Goal: Information Seeking & Learning: Find specific fact

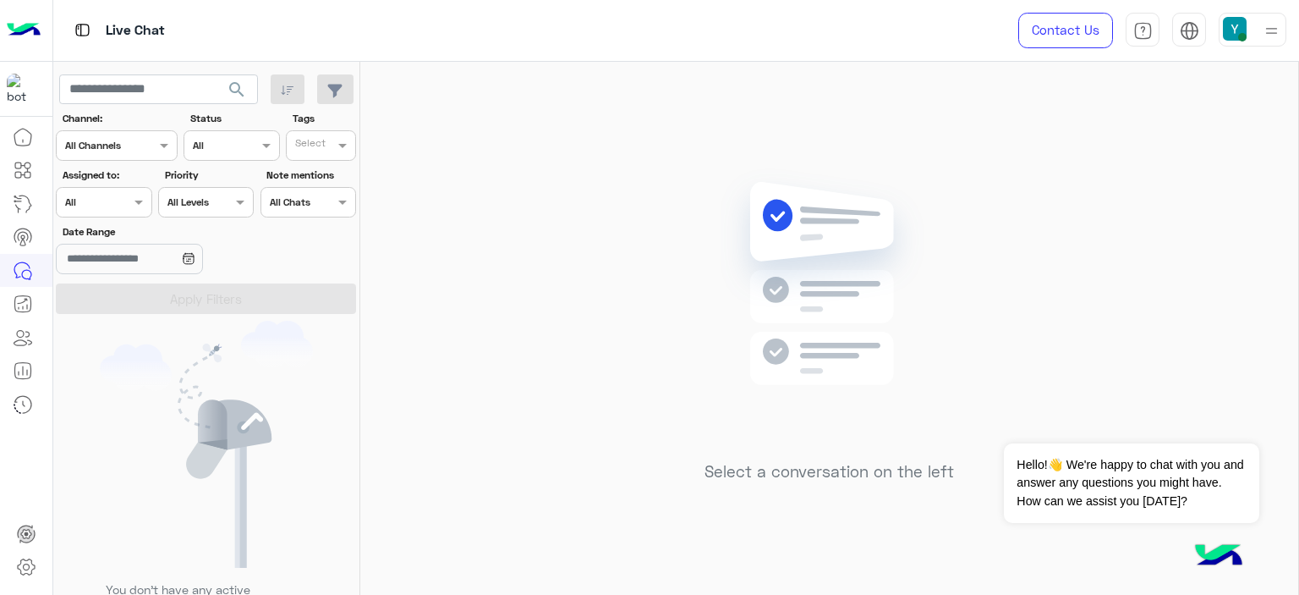
click at [230, 85] on span "search" at bounding box center [237, 90] width 20 height 20
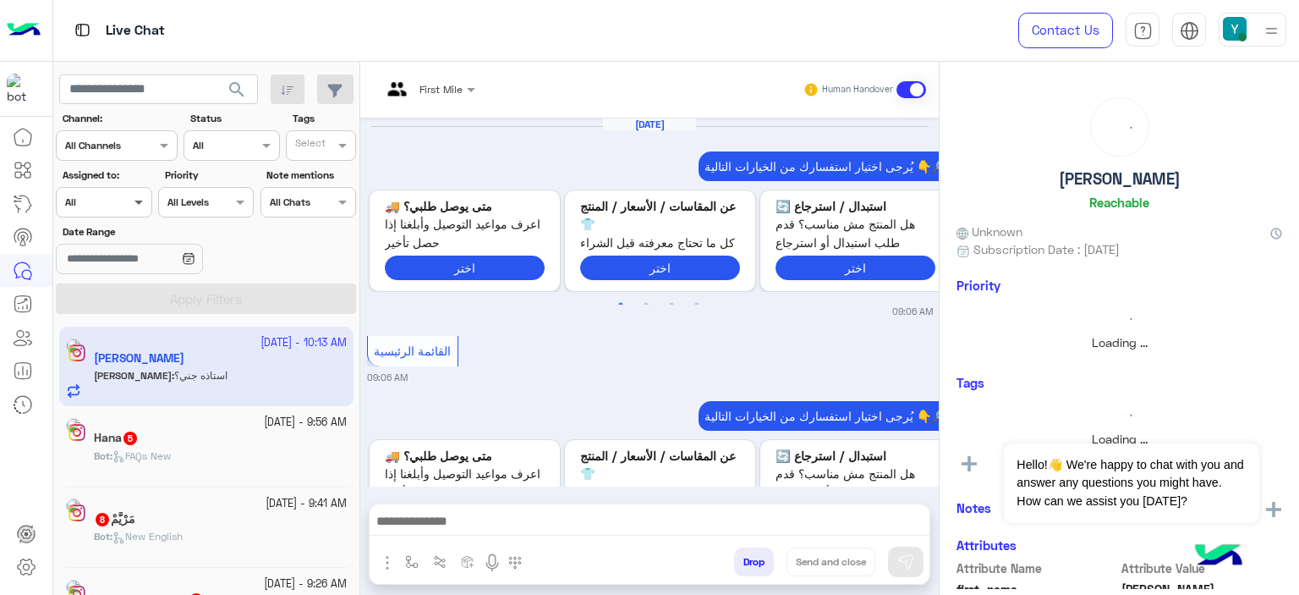
scroll to position [1915, 0]
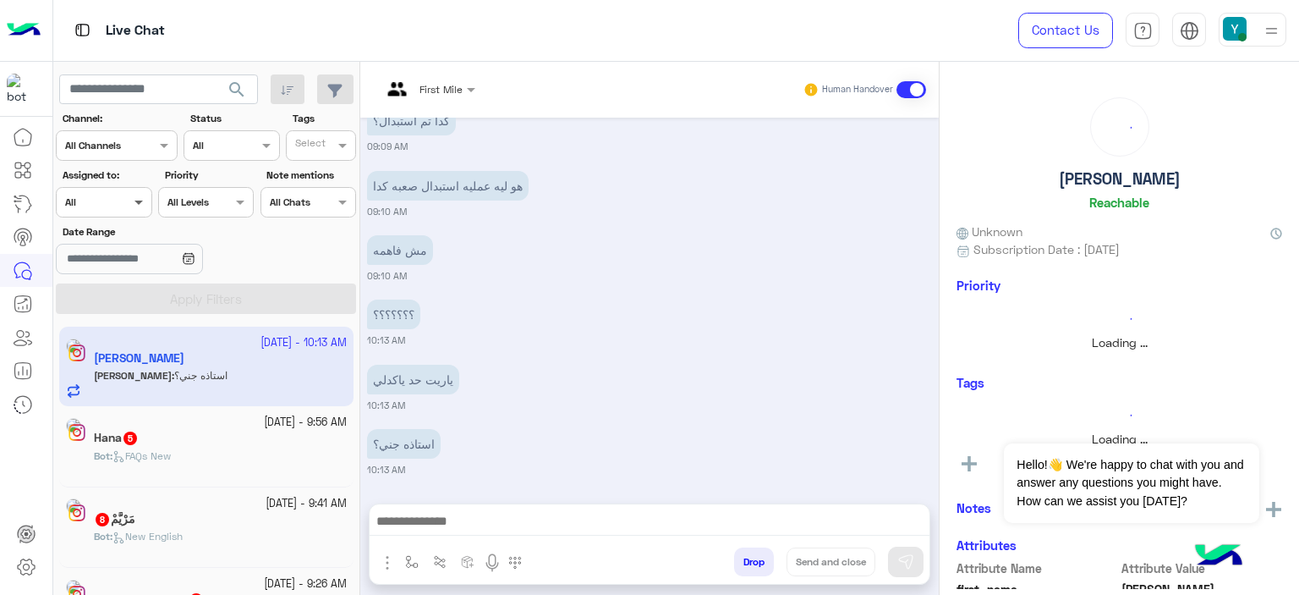
click at [136, 201] on span at bounding box center [140, 202] width 21 height 18
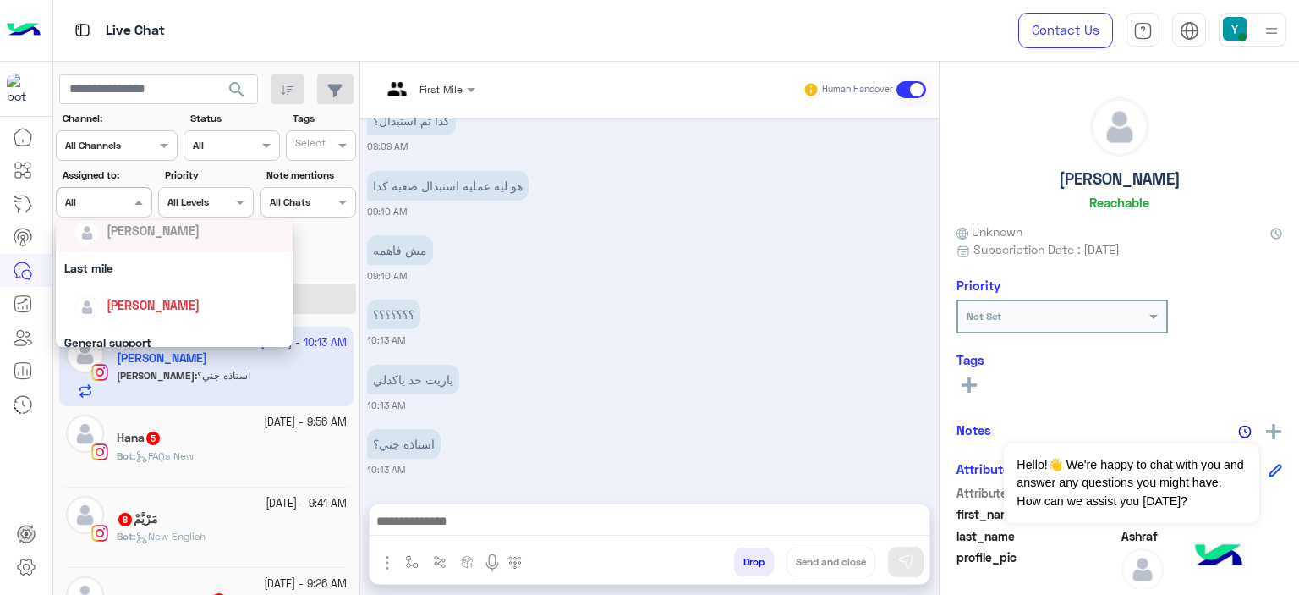
scroll to position [205, 0]
click at [123, 273] on div "Last mile" at bounding box center [174, 265] width 237 height 31
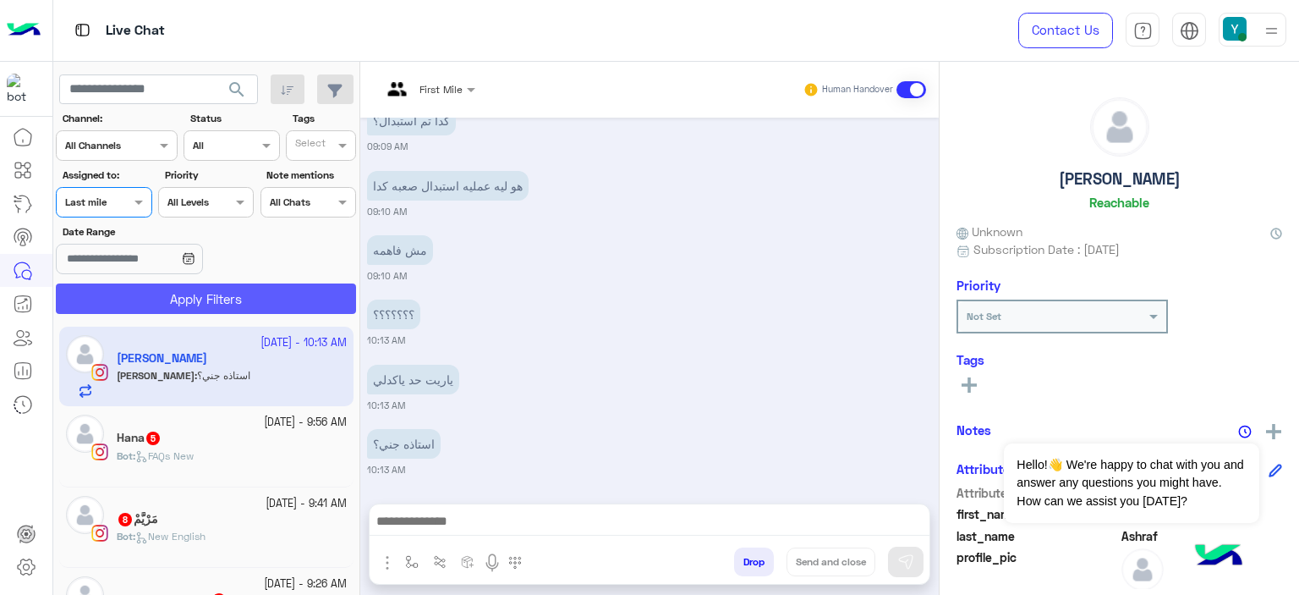
click at [184, 298] on button "Apply Filters" at bounding box center [206, 298] width 300 height 30
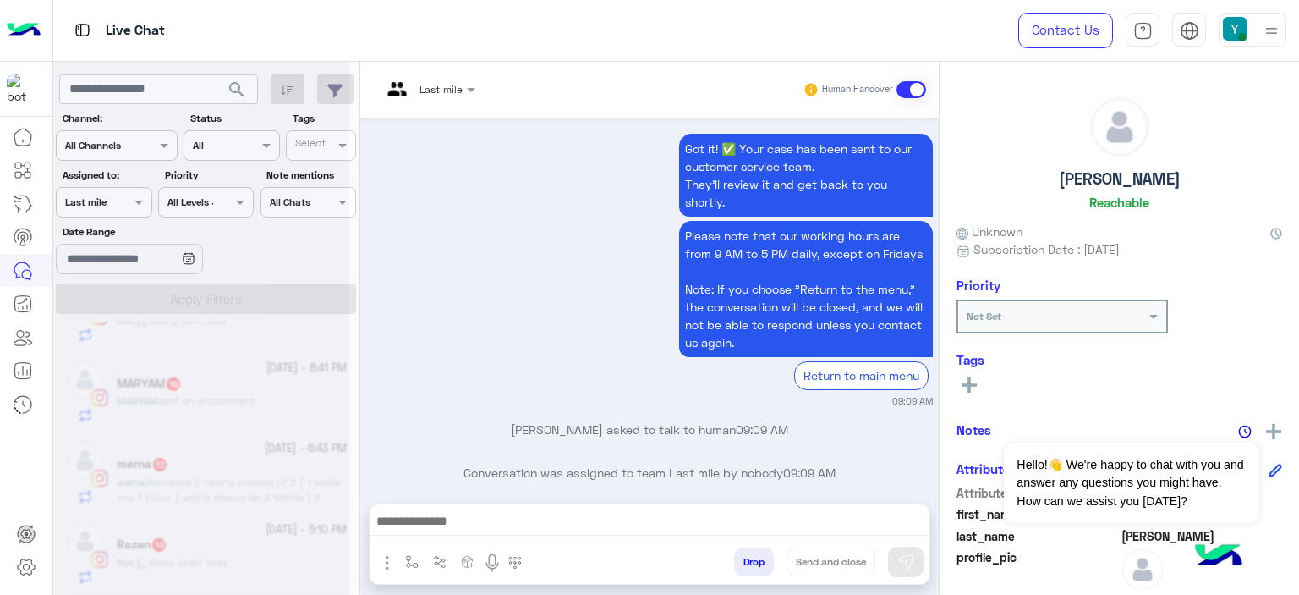
scroll to position [8, 0]
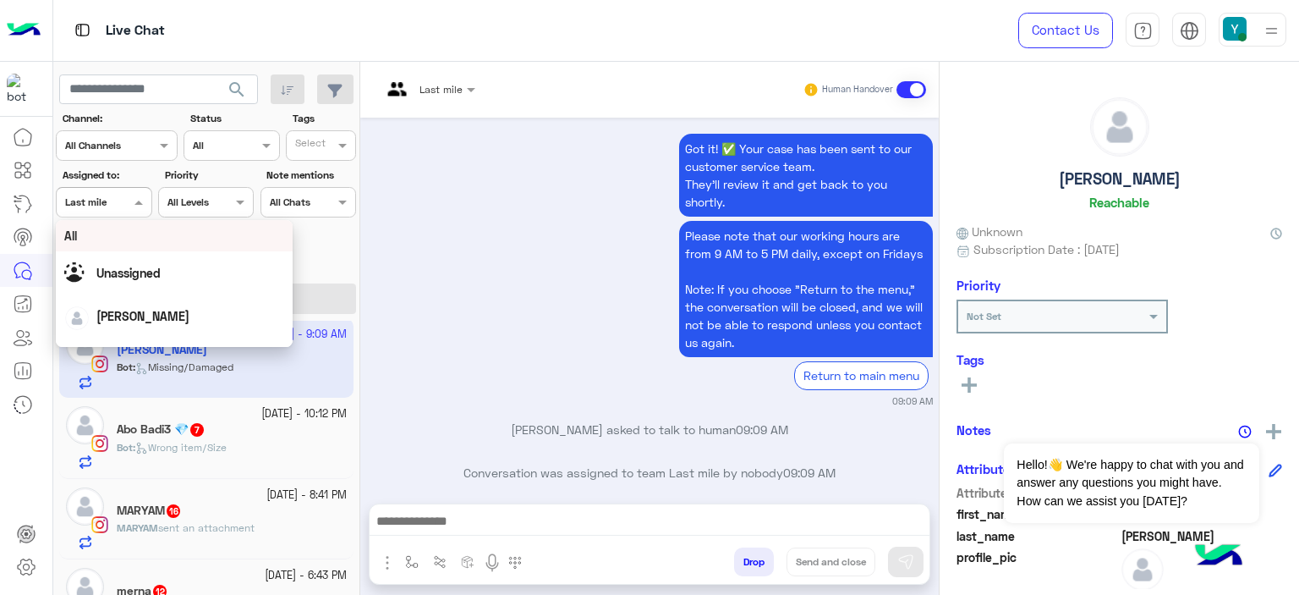
click at [133, 199] on span at bounding box center [140, 202] width 21 height 18
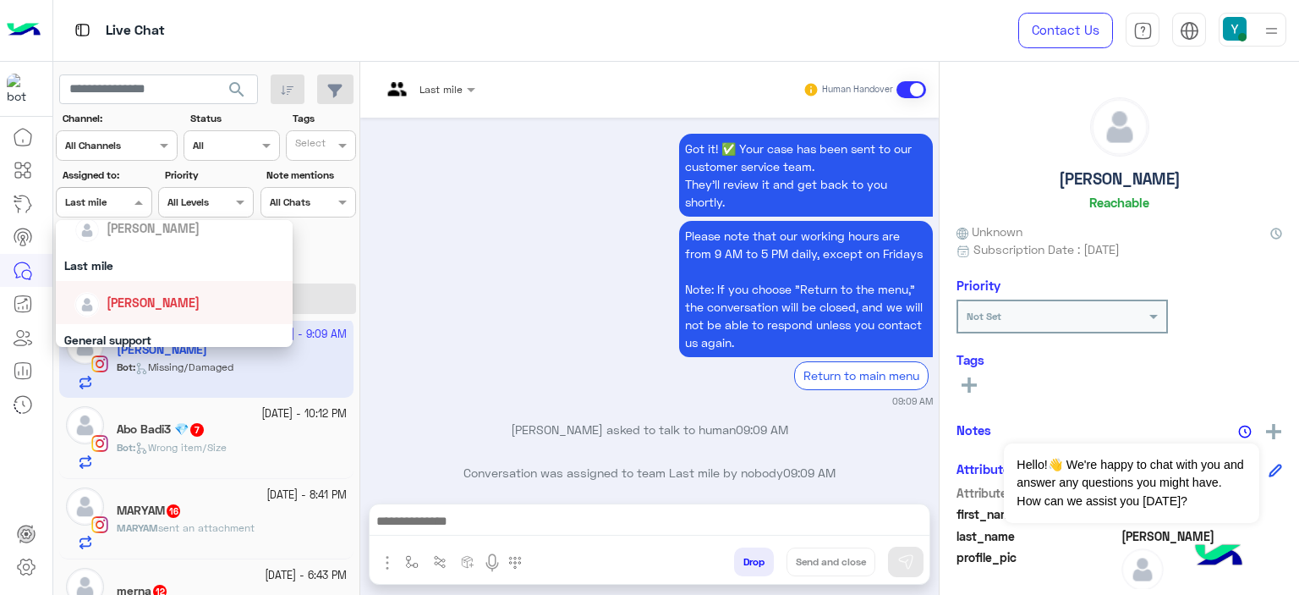
click at [142, 310] on div "[PERSON_NAME]" at bounding box center [153, 303] width 93 height 18
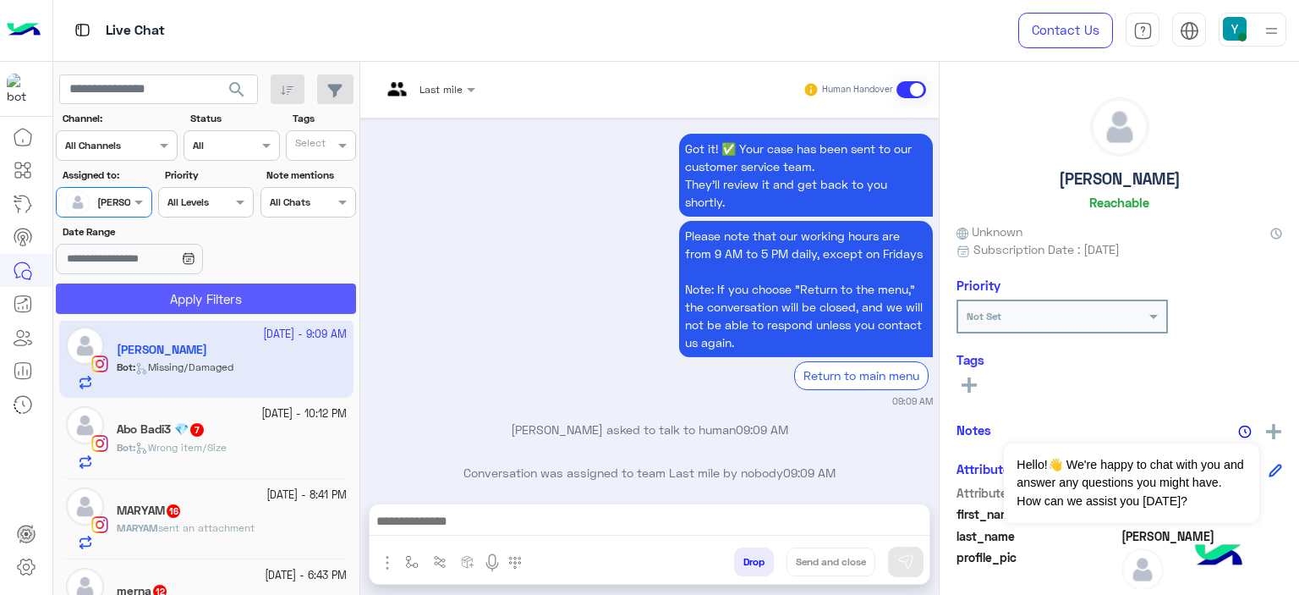
click at [179, 294] on button "Apply Filters" at bounding box center [206, 298] width 300 height 30
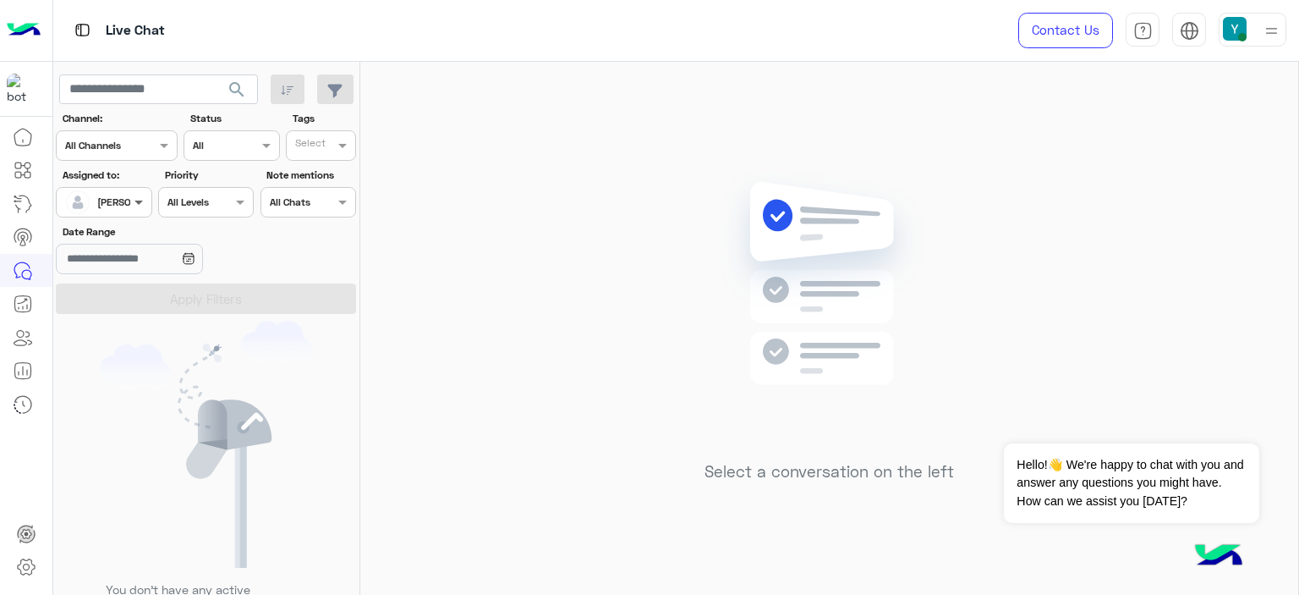
click at [134, 198] on span at bounding box center [140, 202] width 21 height 18
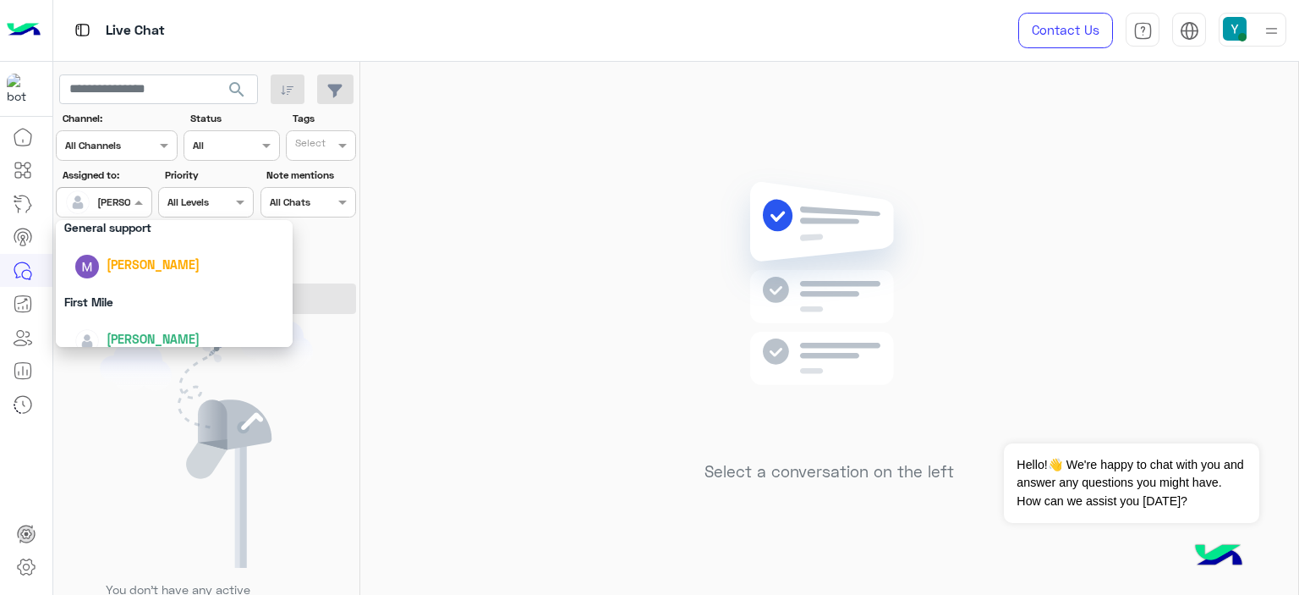
scroll to position [318, 0]
click at [118, 227] on div "General support" at bounding box center [174, 226] width 237 height 31
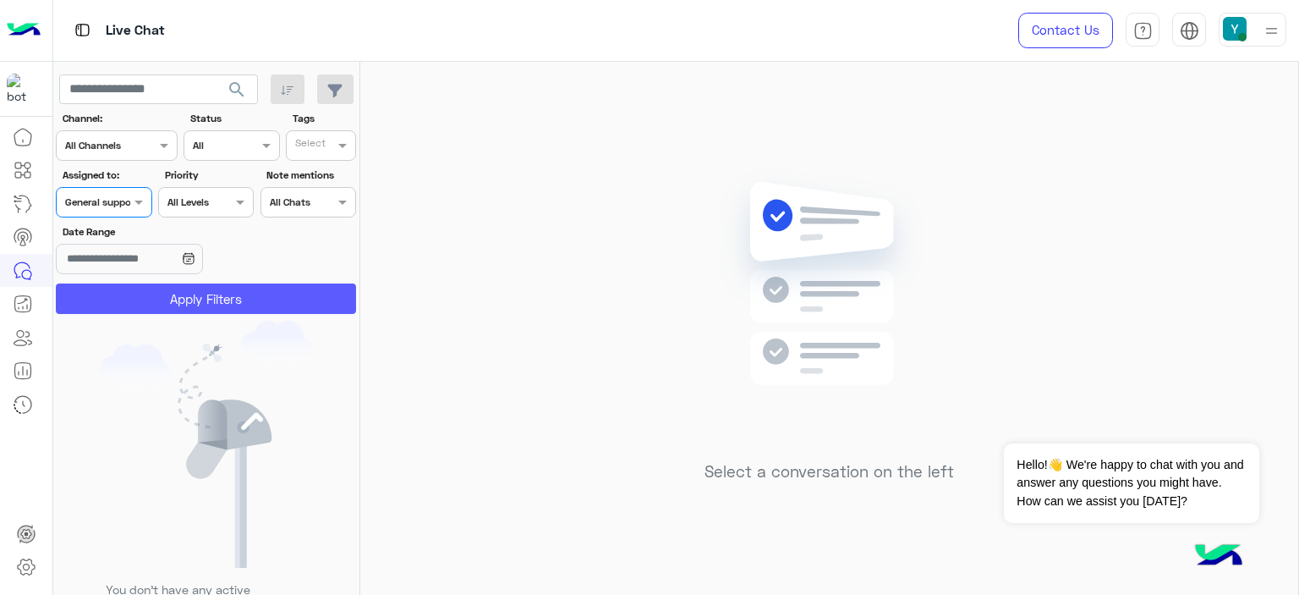
click at [176, 290] on button "Apply Filters" at bounding box center [206, 298] width 300 height 30
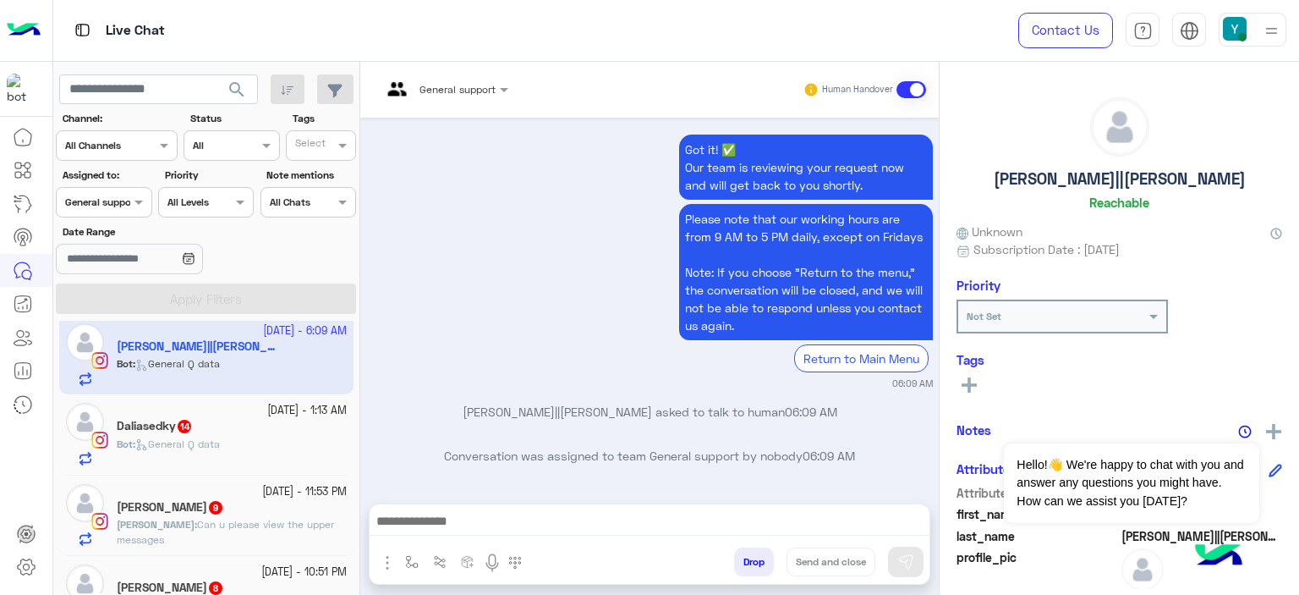
scroll to position [13, 0]
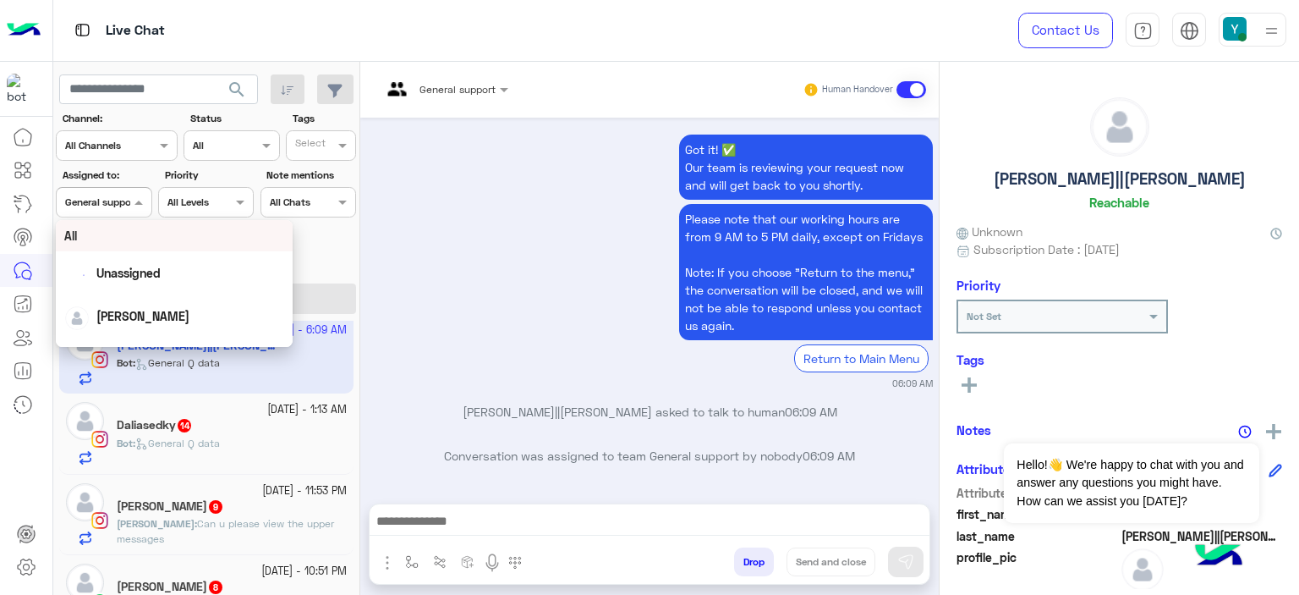
click at [125, 200] on div at bounding box center [104, 200] width 94 height 16
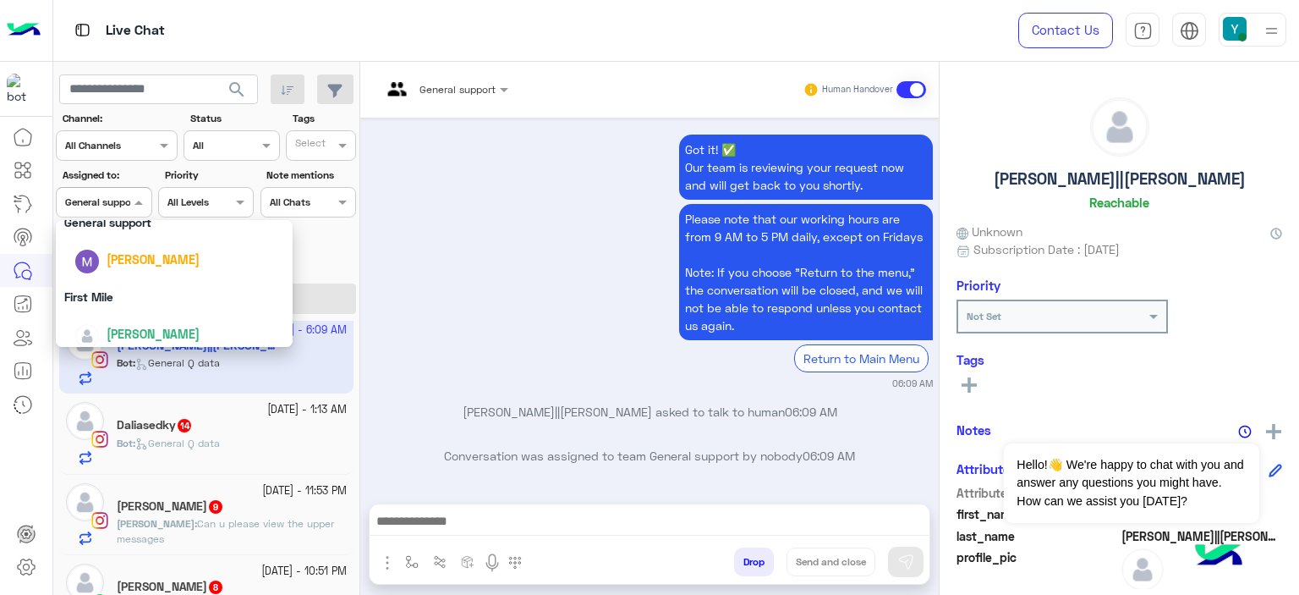
scroll to position [332, 0]
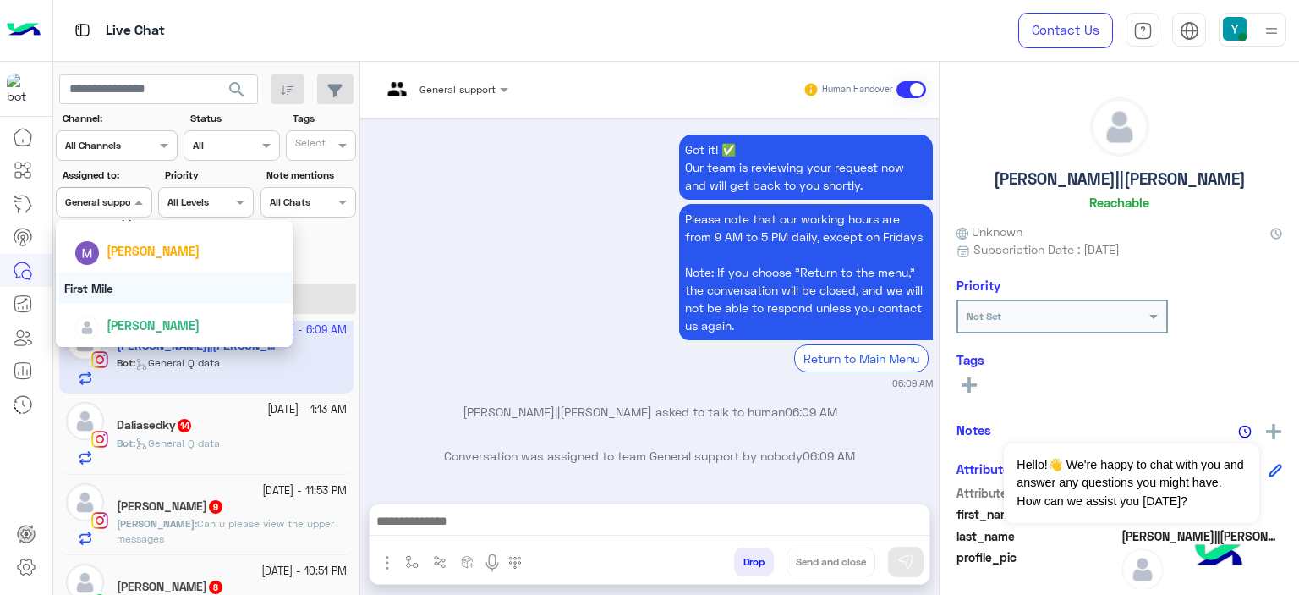
click at [107, 283] on div "First Mile" at bounding box center [174, 287] width 237 height 31
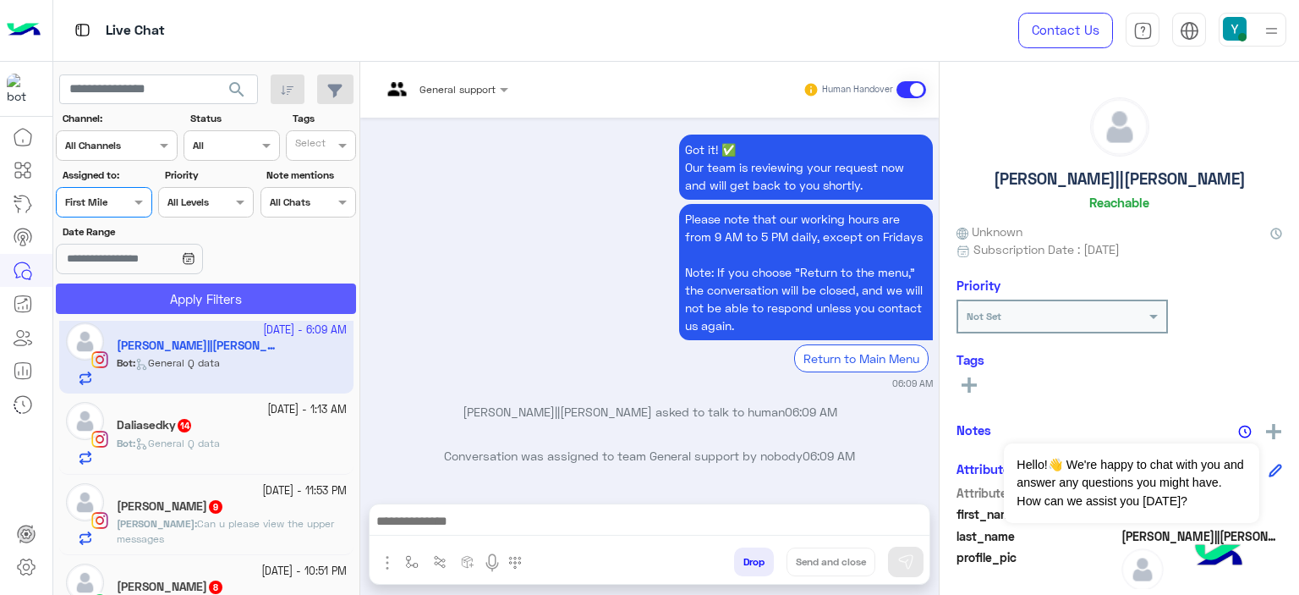
click at [178, 302] on button "Apply Filters" at bounding box center [206, 298] width 300 height 30
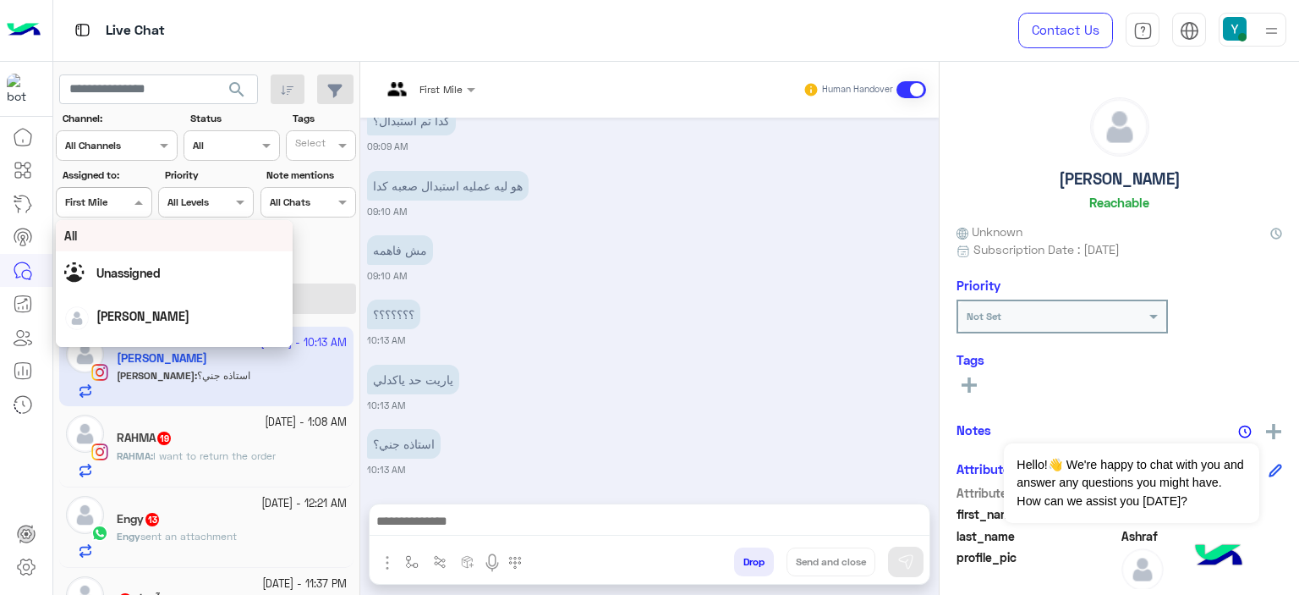
click at [123, 202] on div at bounding box center [104, 200] width 94 height 16
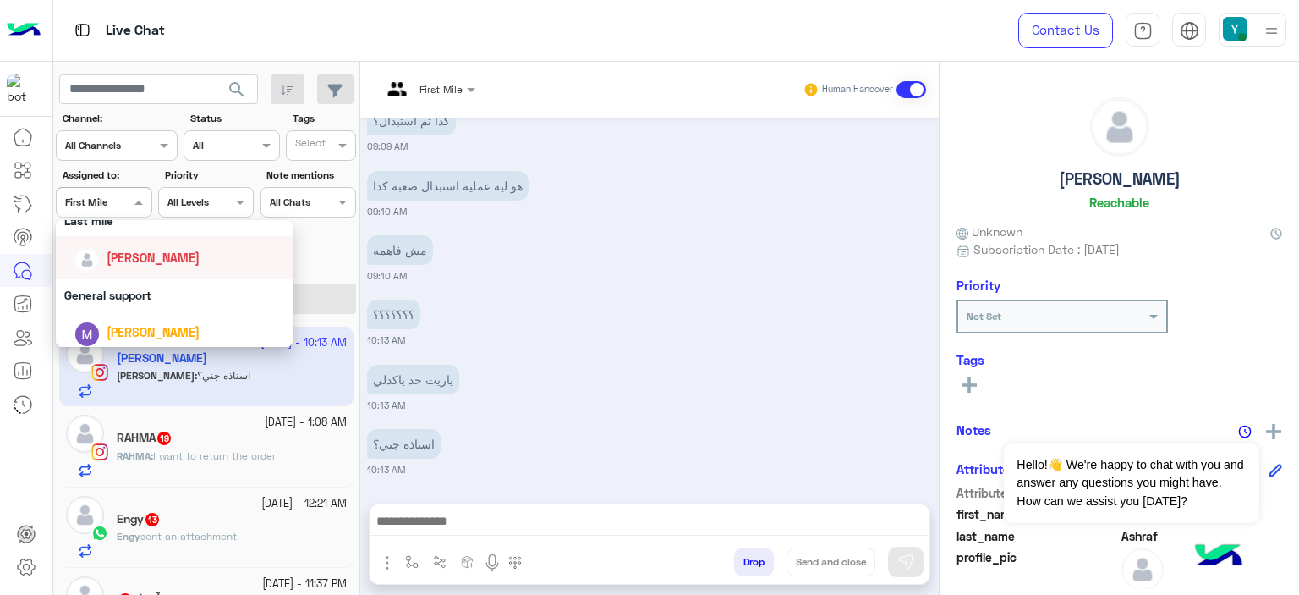
scroll to position [332, 0]
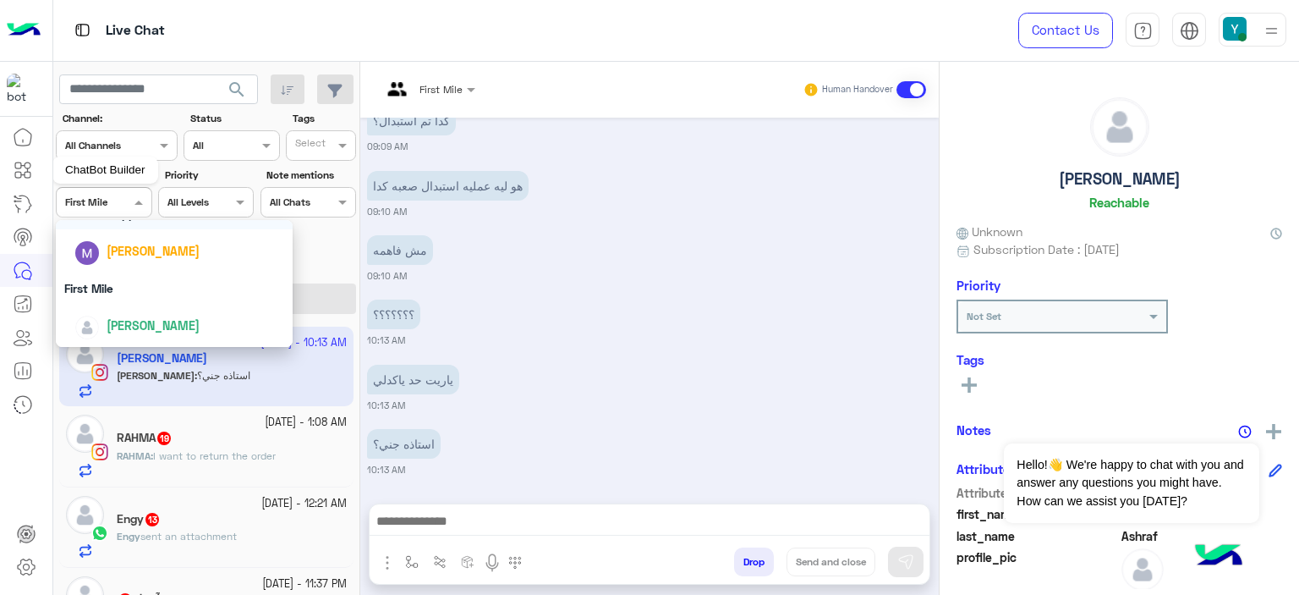
click at [23, 170] on icon at bounding box center [23, 170] width 20 height 20
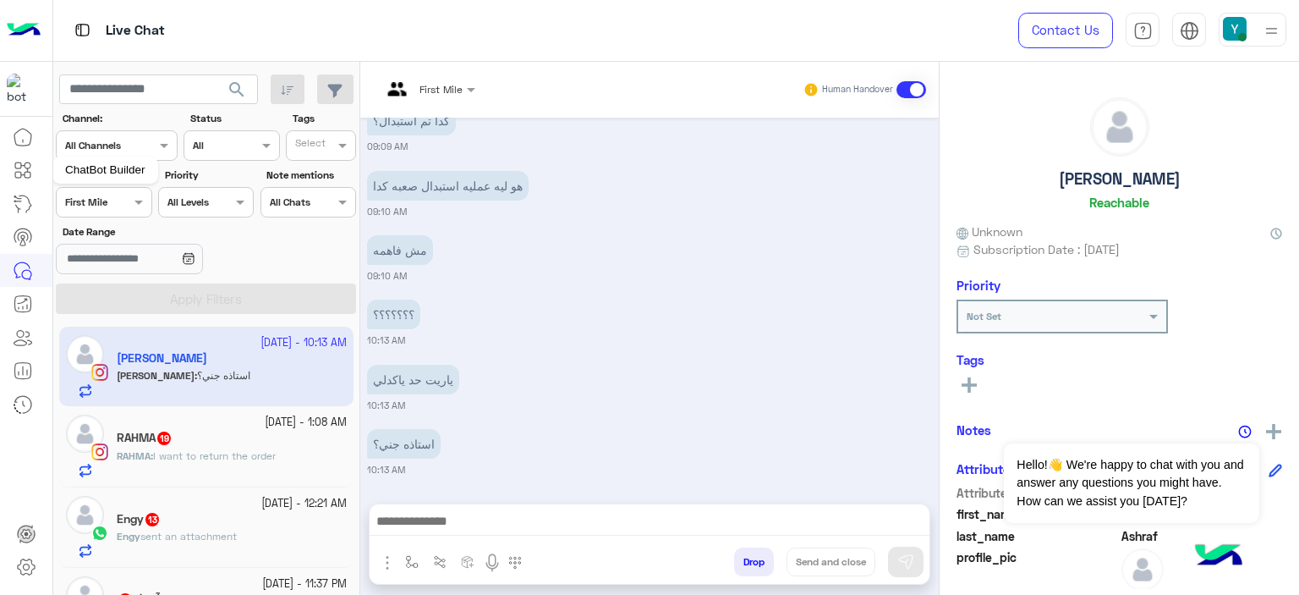
click at [25, 167] on icon at bounding box center [28, 165] width 6 height 6
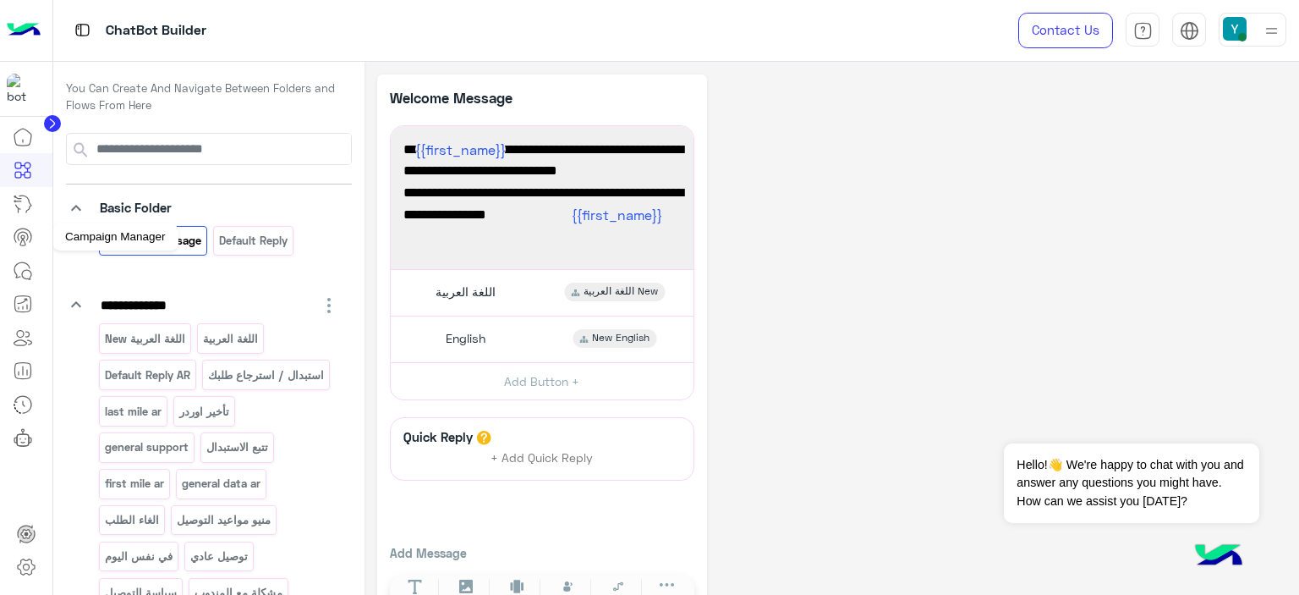
click at [19, 222] on link at bounding box center [23, 237] width 46 height 34
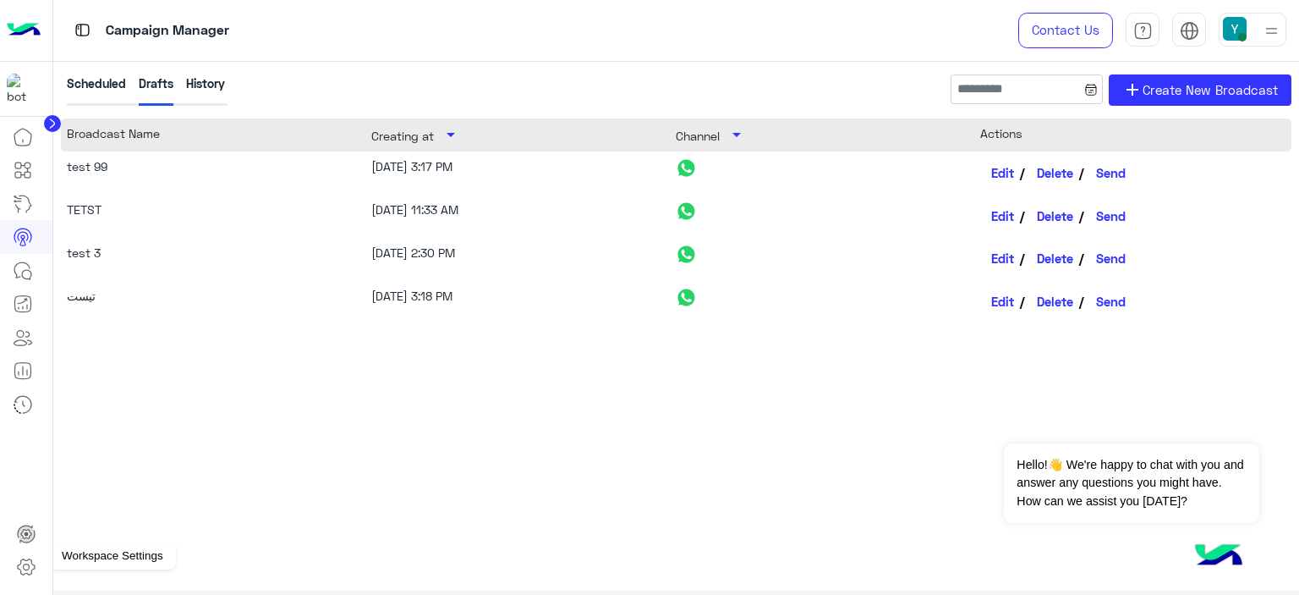
click at [20, 560] on icon at bounding box center [26, 567] width 17 height 16
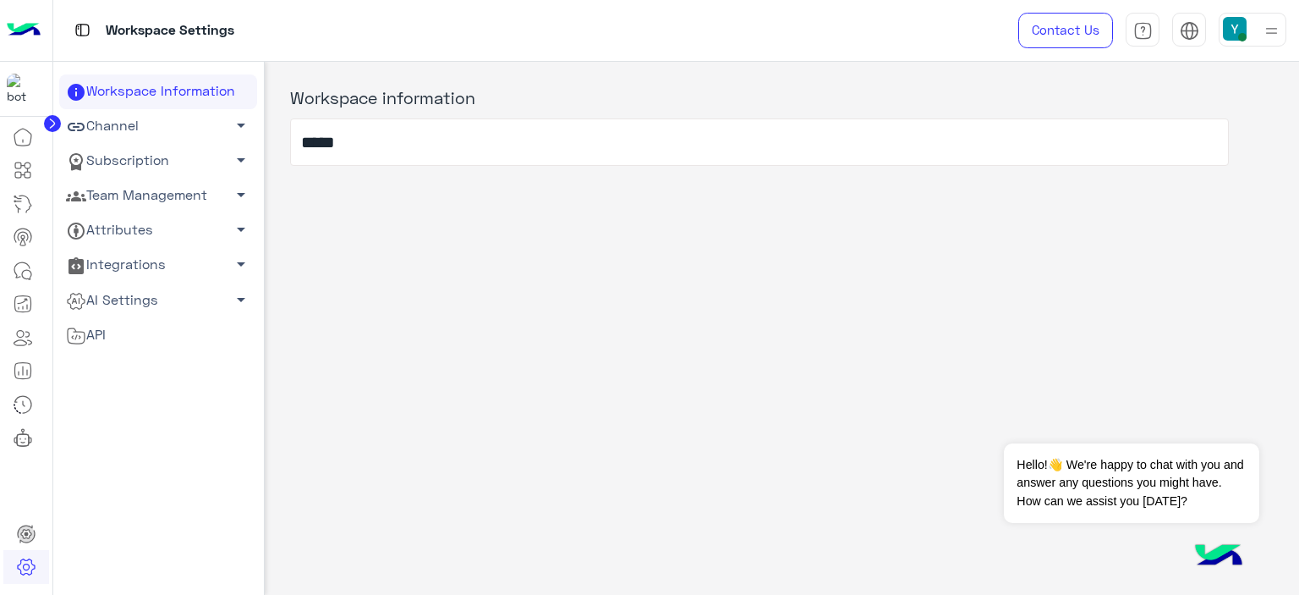
click at [231, 192] on span "arrow_drop_down" at bounding box center [241, 194] width 20 height 20
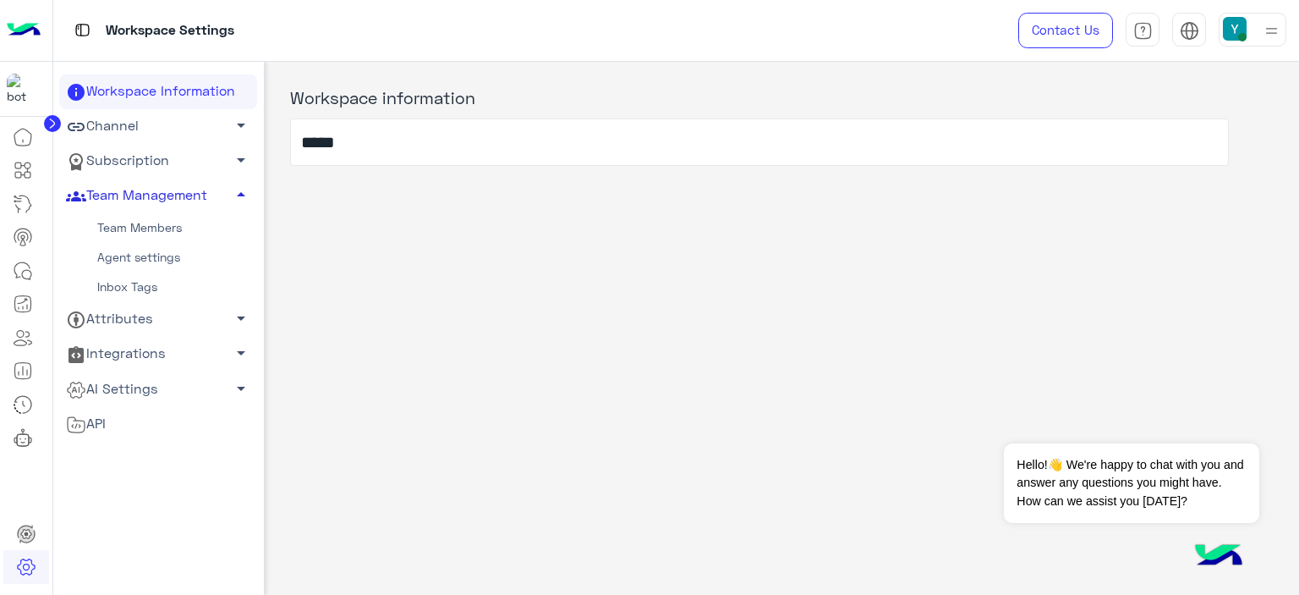
click at [156, 225] on link "Team Members" at bounding box center [158, 228] width 198 height 30
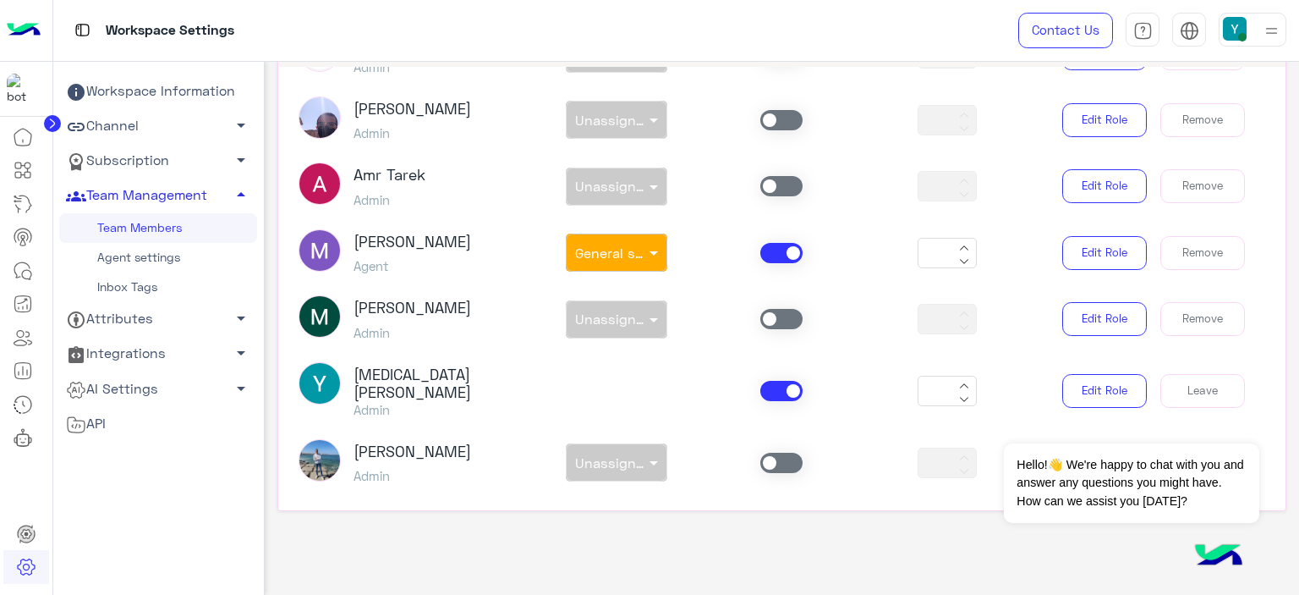
scroll to position [1192, 0]
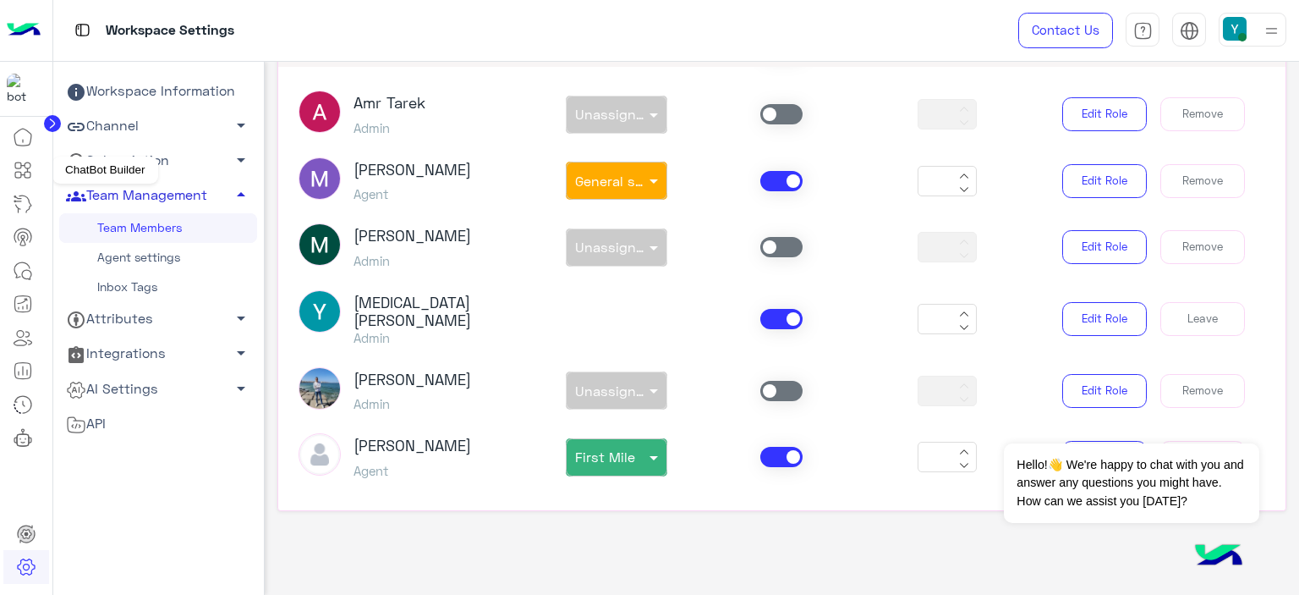
click at [22, 172] on icon at bounding box center [23, 170] width 20 height 20
click at [20, 162] on icon at bounding box center [18, 165] width 6 height 6
click at [23, 162] on icon at bounding box center [23, 170] width 20 height 20
click at [22, 162] on icon at bounding box center [23, 170] width 20 height 20
click at [24, 163] on icon at bounding box center [23, 170] width 20 height 20
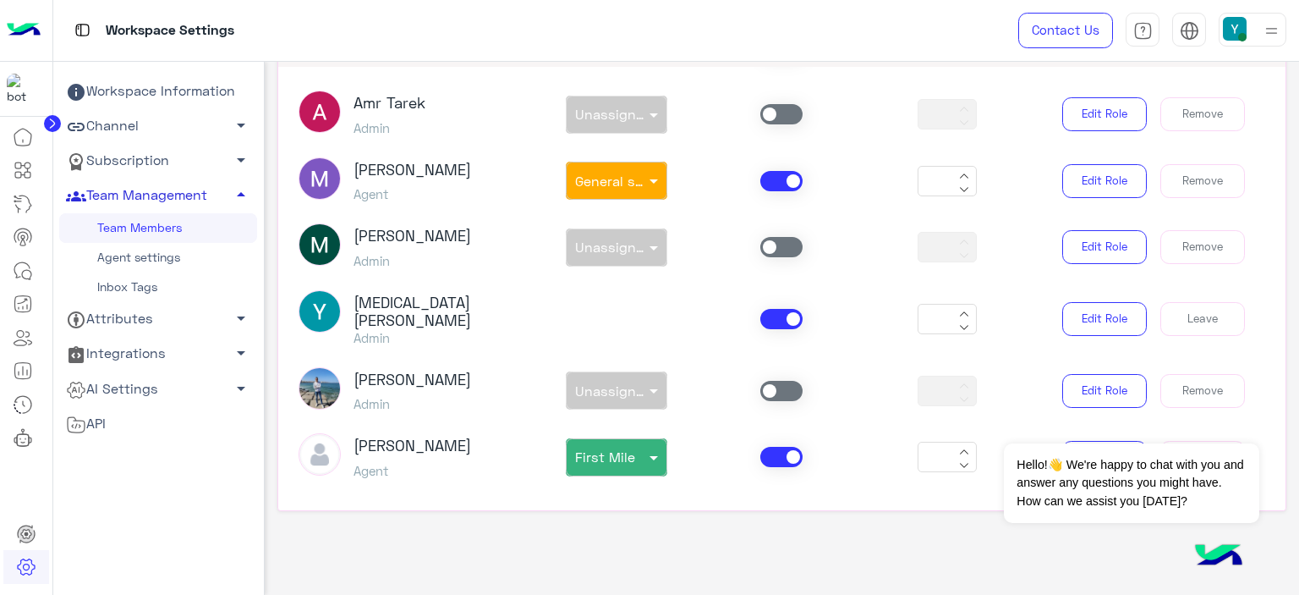
click at [47, 126] on circle at bounding box center [52, 123] width 17 height 17
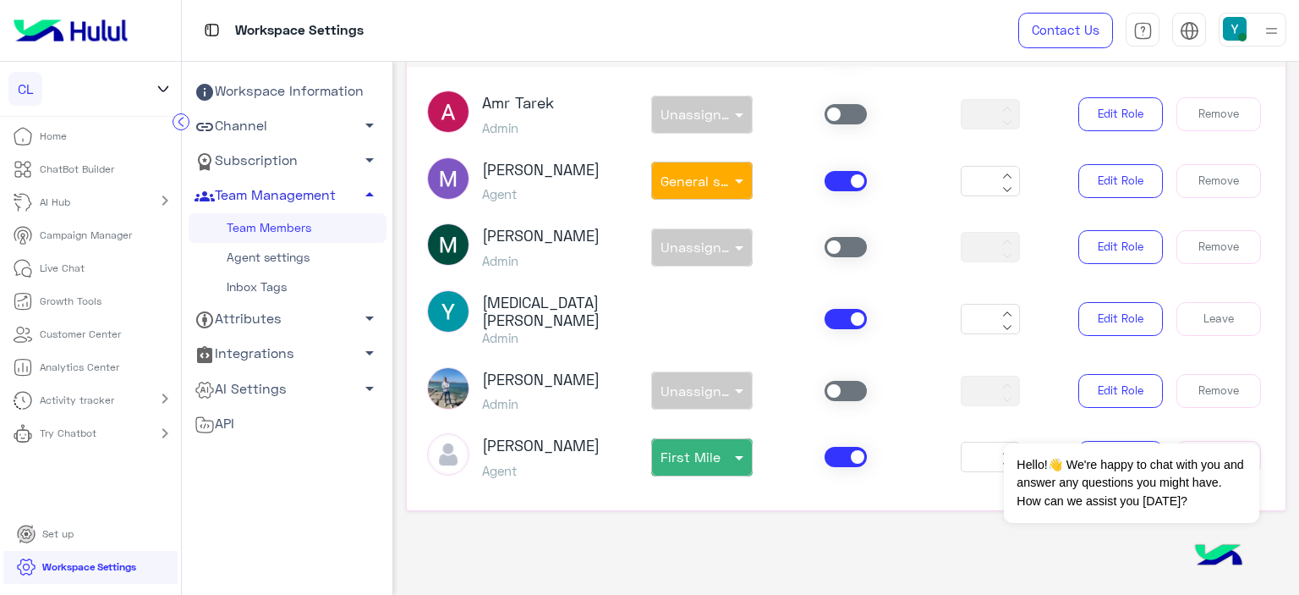
scroll to position [1203, 0]
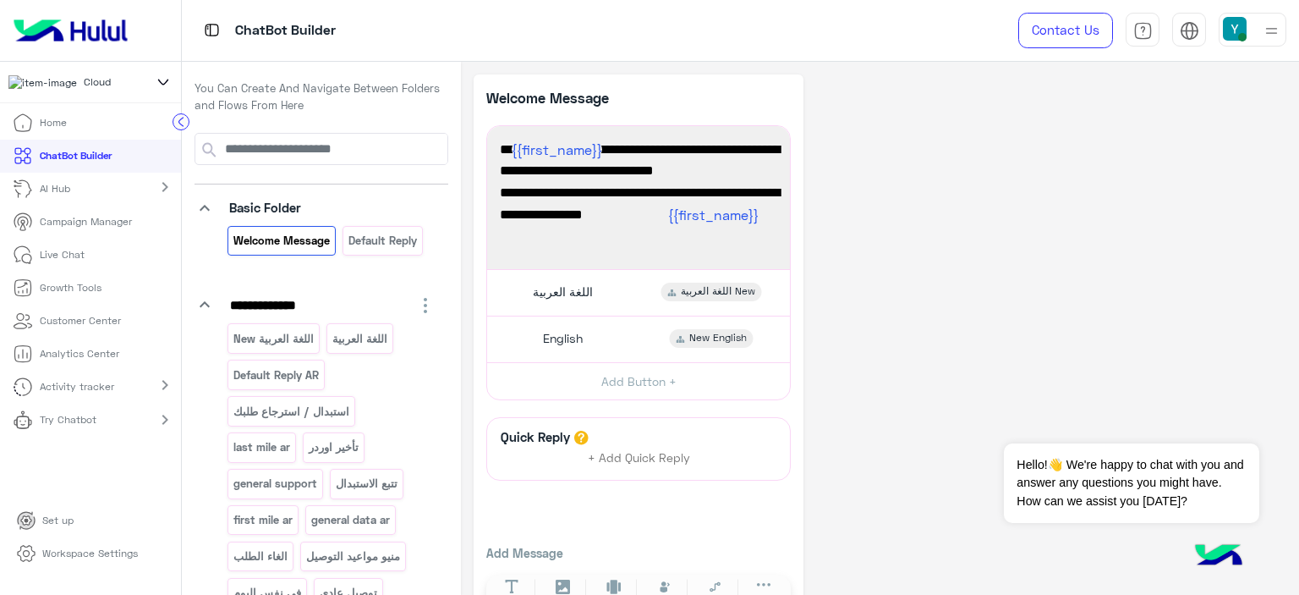
click at [1262, 33] on img at bounding box center [1271, 30] width 21 height 21
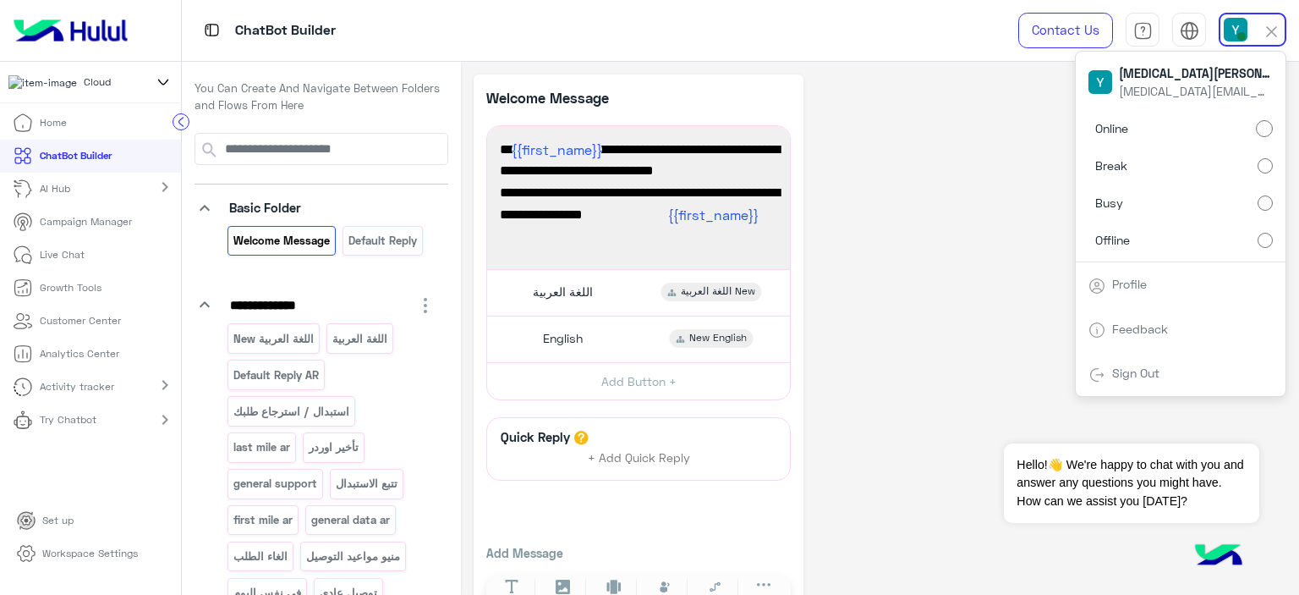
click at [48, 258] on p "Live Chat" at bounding box center [62, 254] width 45 height 15
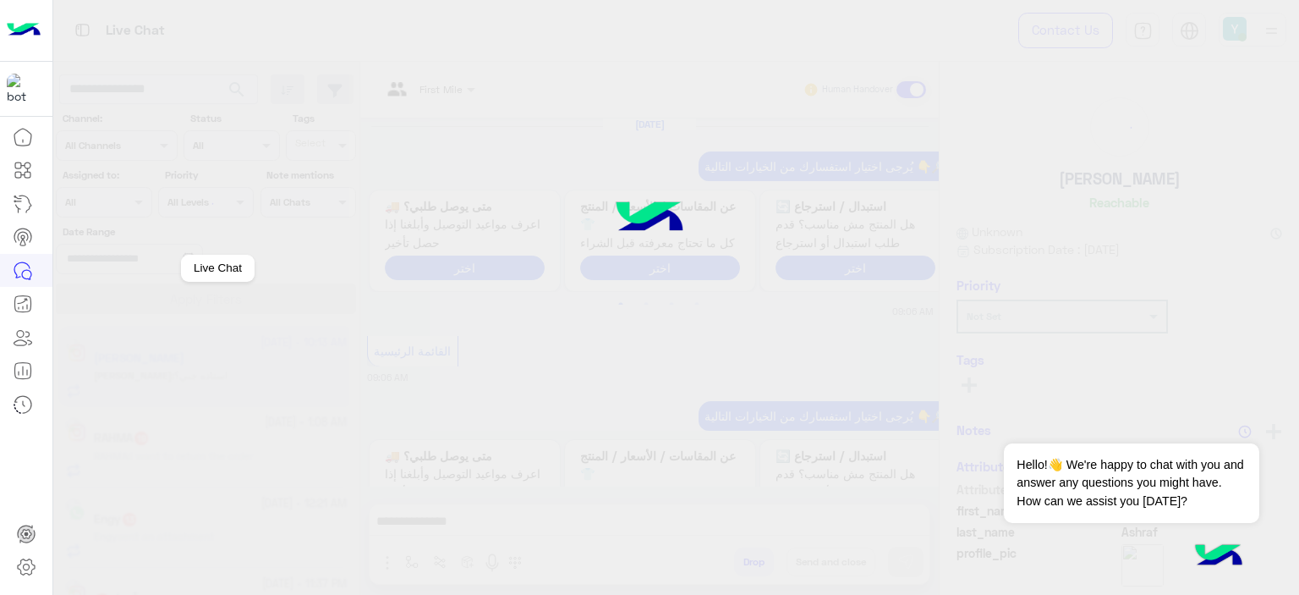
scroll to position [1915, 0]
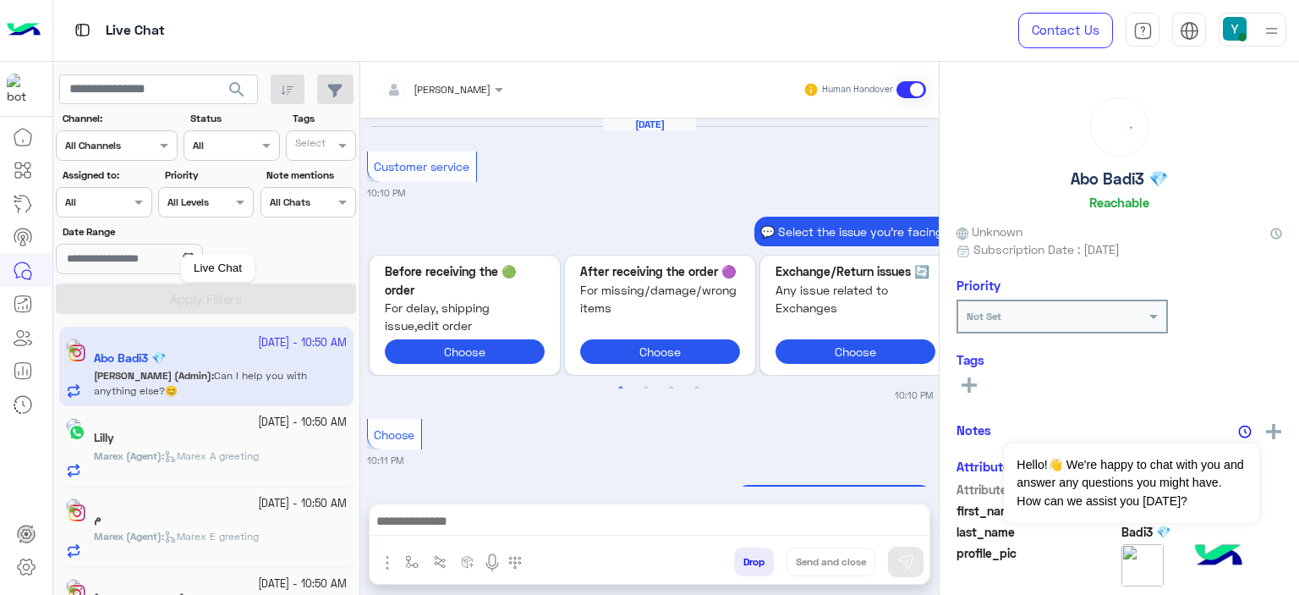
scroll to position [1715, 0]
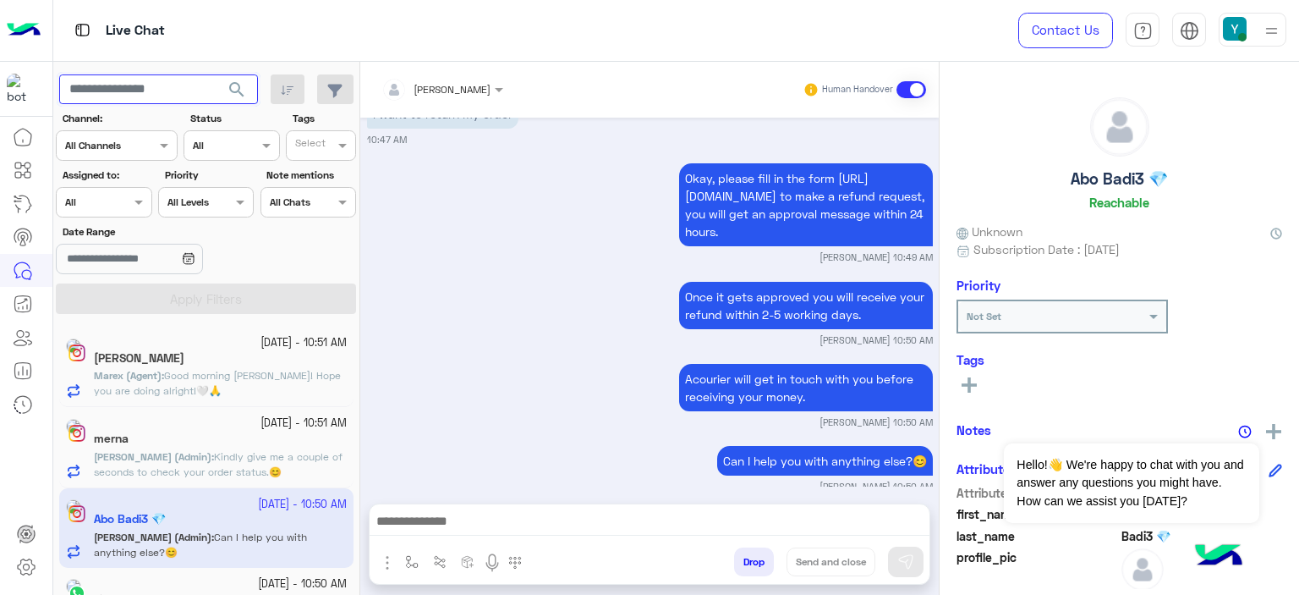
click at [122, 85] on input "text" at bounding box center [158, 89] width 199 height 30
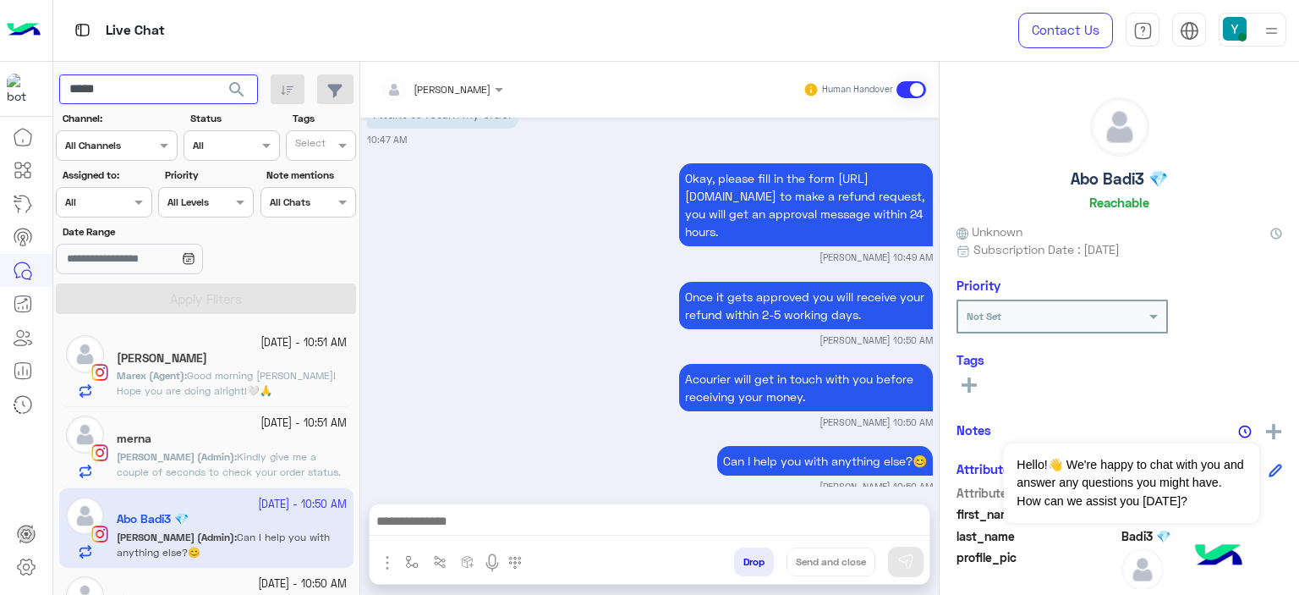
type input "*****"
click at [233, 87] on span "search" at bounding box center [237, 90] width 20 height 20
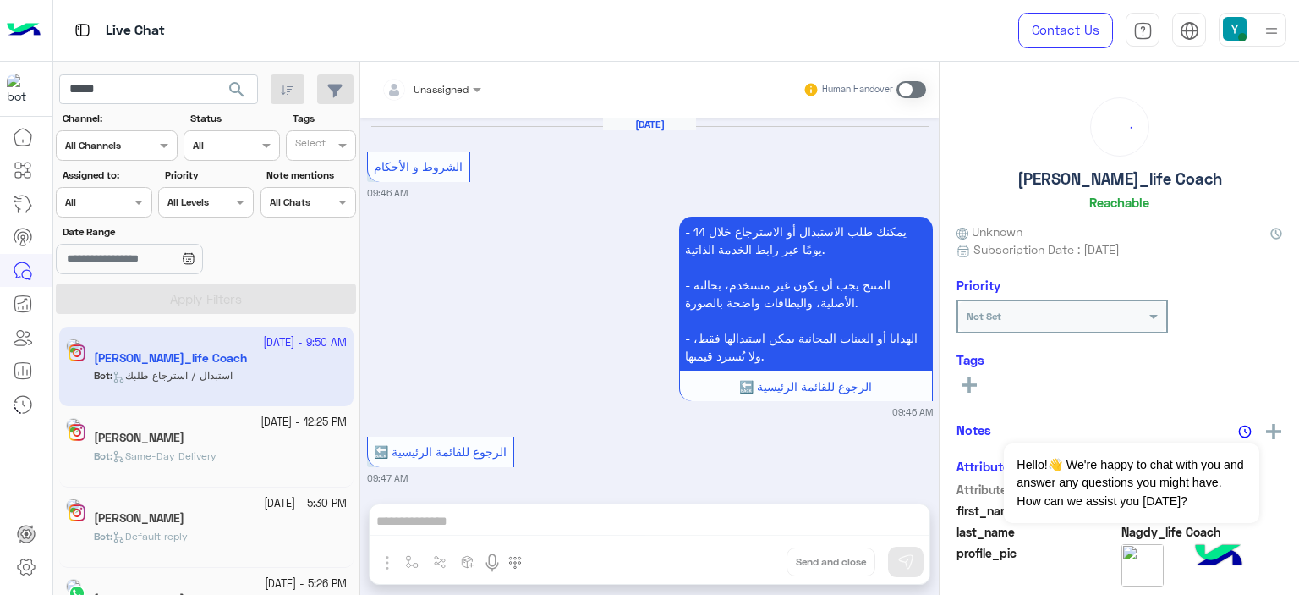
scroll to position [2106, 0]
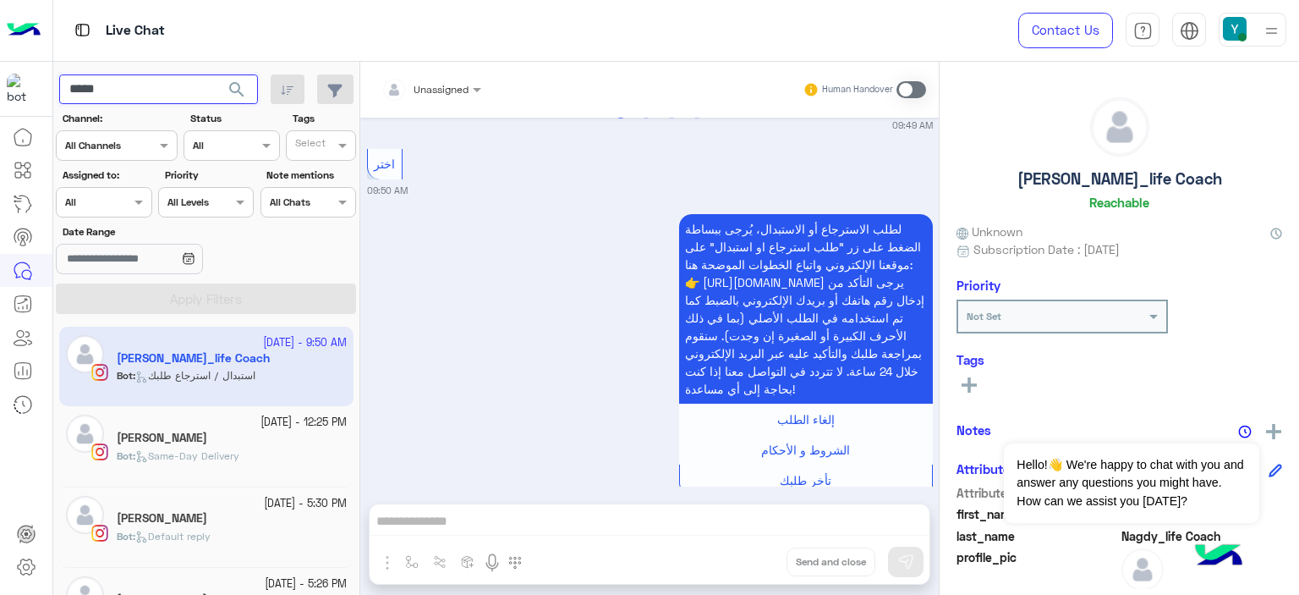
click at [87, 80] on input "*****" at bounding box center [158, 89] width 199 height 30
paste input "*******"
click at [239, 85] on span "search" at bounding box center [237, 90] width 20 height 20
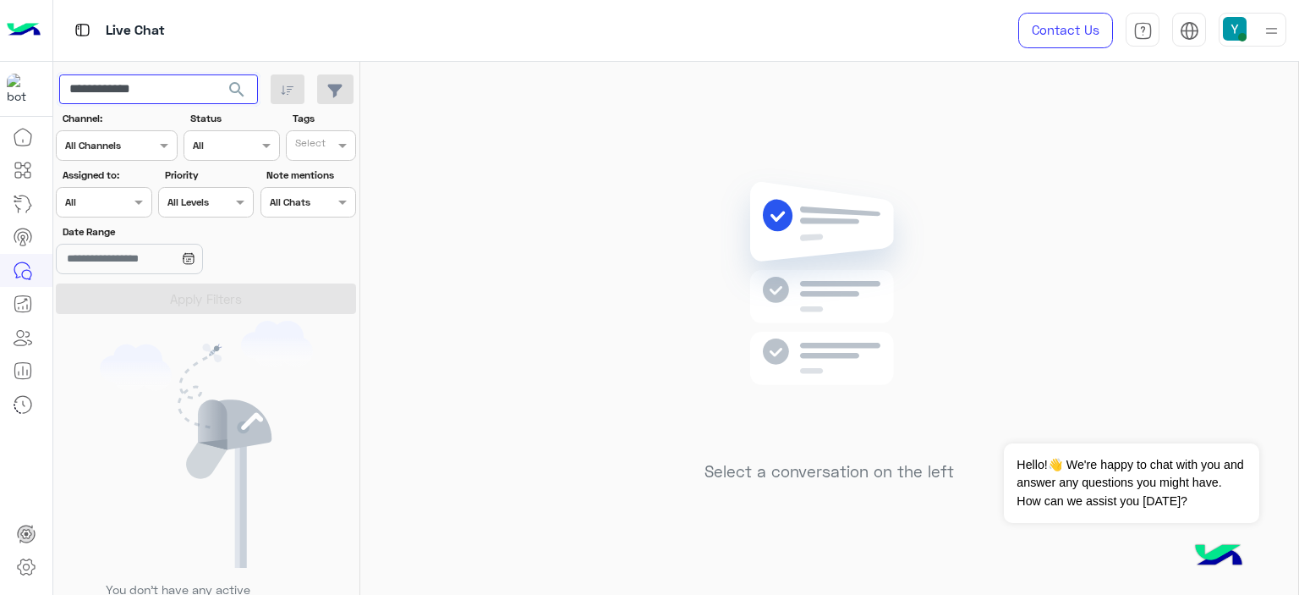
click at [114, 93] on input "**********" at bounding box center [158, 89] width 199 height 30
type input "**********"
click at [235, 81] on span "search" at bounding box center [237, 90] width 20 height 20
click at [114, 100] on input "**********" at bounding box center [158, 89] width 199 height 30
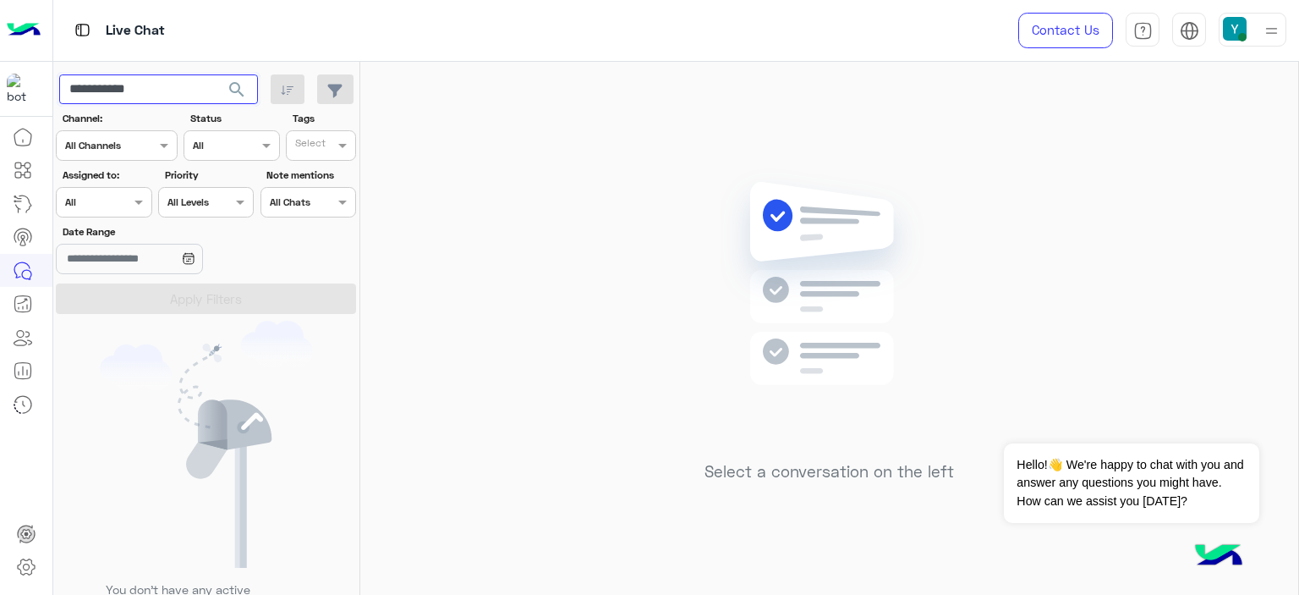
click at [114, 100] on input "**********" at bounding box center [158, 89] width 199 height 30
click at [164, 90] on input "text" at bounding box center [158, 89] width 199 height 30
paste input "**********"
click at [113, 91] on input "**********" at bounding box center [158, 89] width 199 height 30
click at [98, 89] on input "**********" at bounding box center [158, 89] width 199 height 30
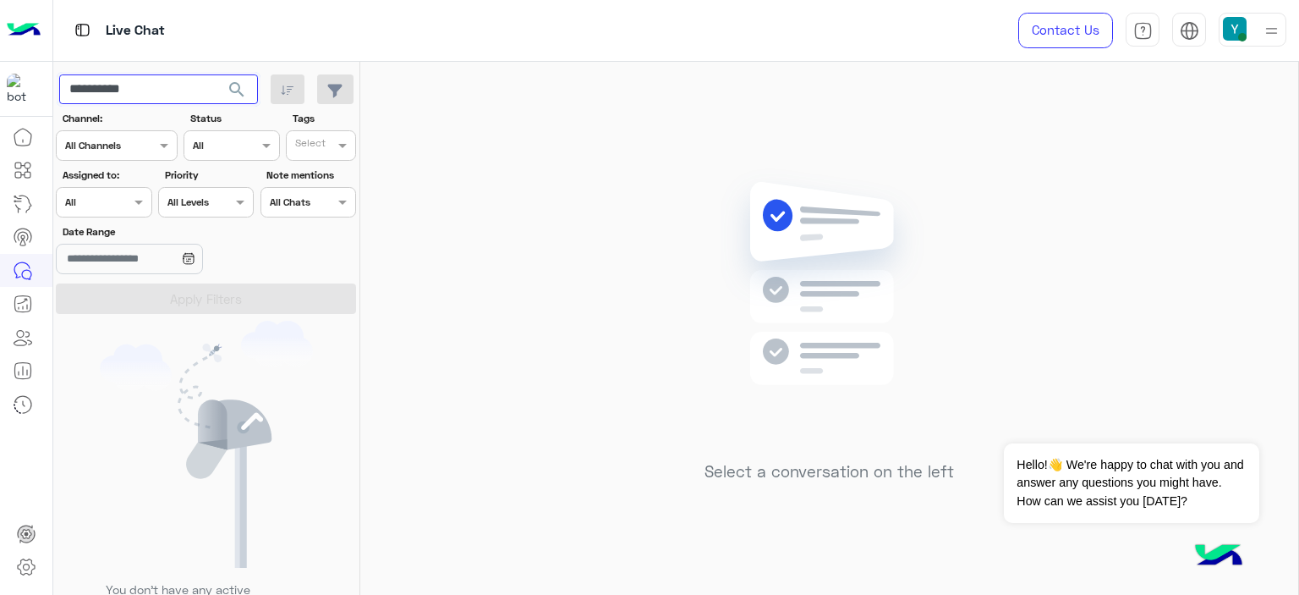
type input "**********"
click at [236, 84] on span "search" at bounding box center [237, 90] width 20 height 20
click at [102, 87] on input "**********" at bounding box center [158, 89] width 199 height 30
click at [237, 87] on span "search" at bounding box center [237, 90] width 20 height 20
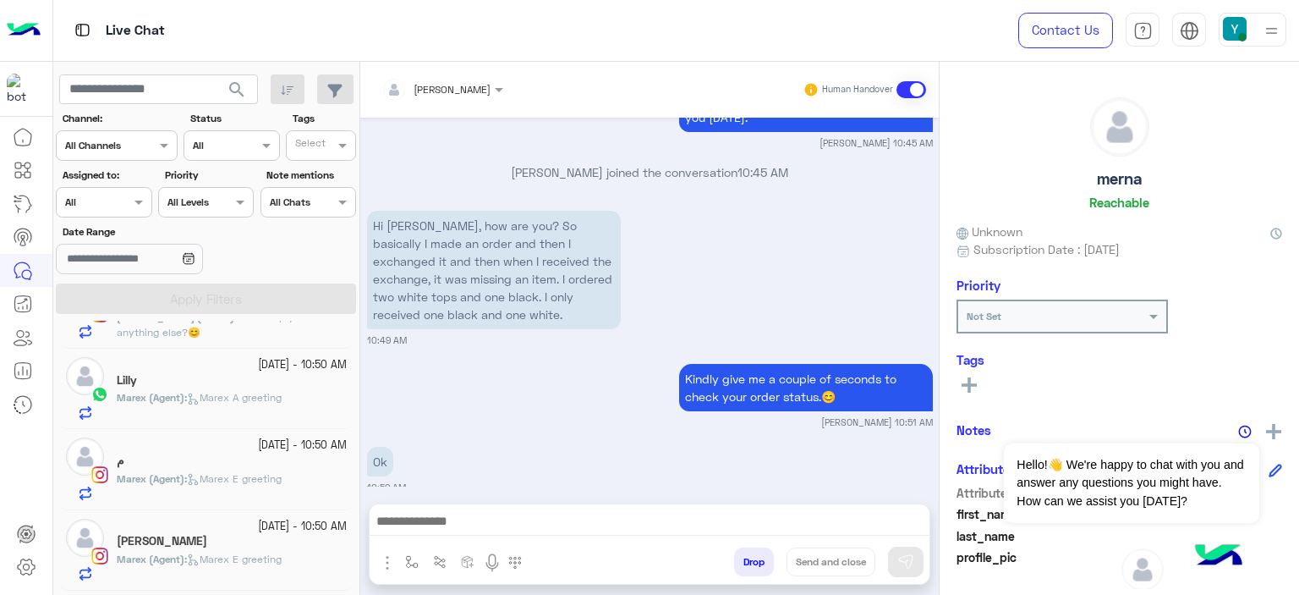
scroll to position [300, 0]
click at [176, 385] on div "Lilly" at bounding box center [232, 381] width 230 height 18
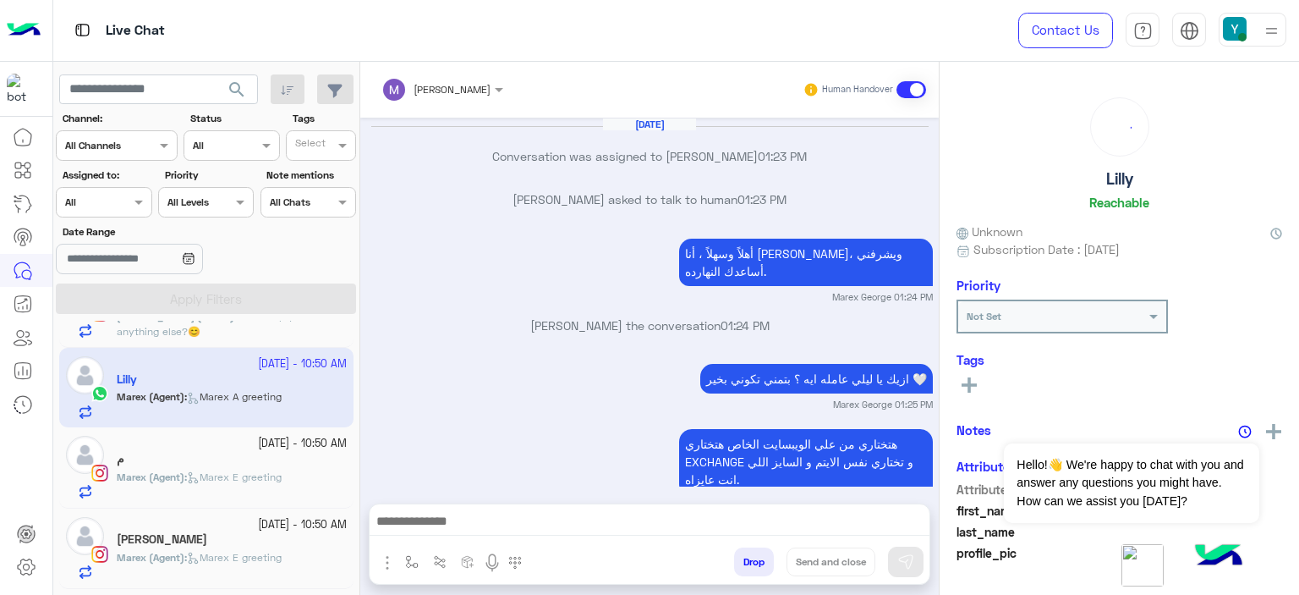
scroll to position [1191, 0]
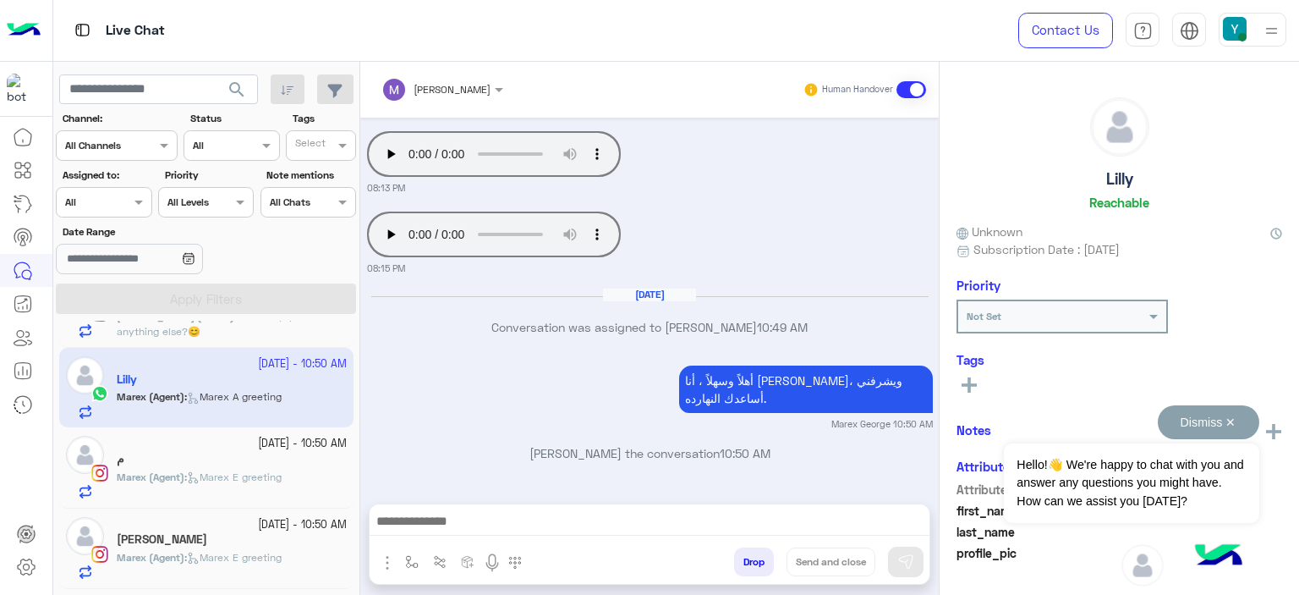
click at [1233, 418] on button "Dismiss ✕" at bounding box center [1209, 422] width 102 height 34
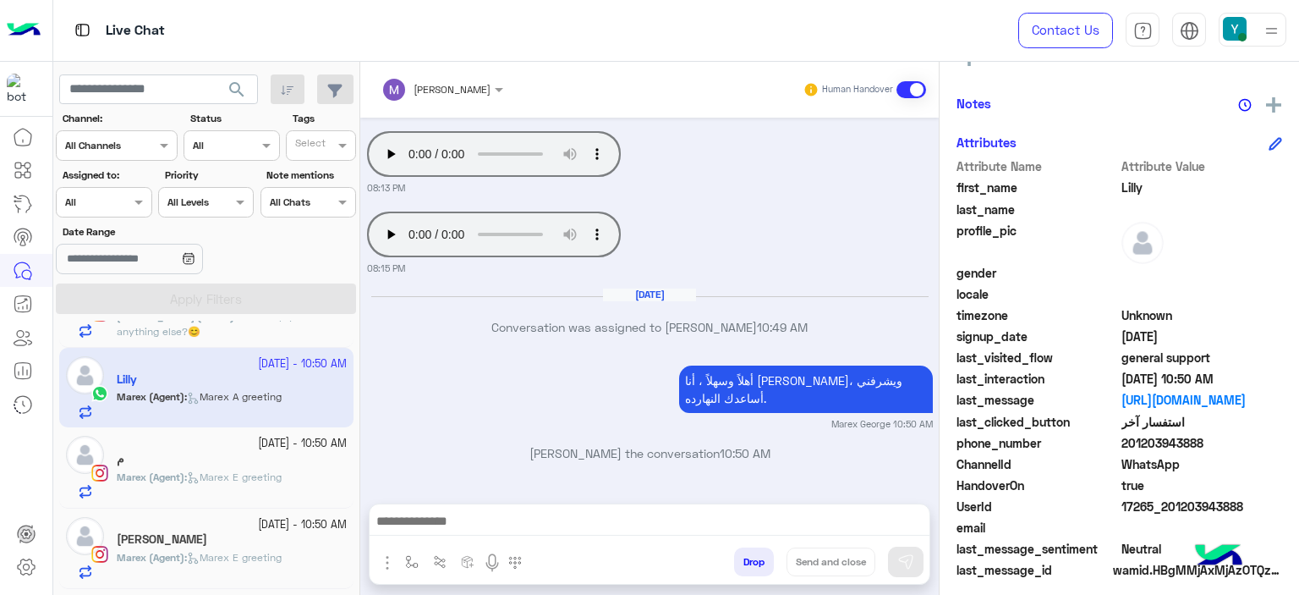
scroll to position [325, 0]
click at [1164, 442] on span "201203943888" at bounding box center [1203, 445] width 162 height 18
copy span "201203943888"
click at [158, 84] on input "text" at bounding box center [158, 89] width 199 height 30
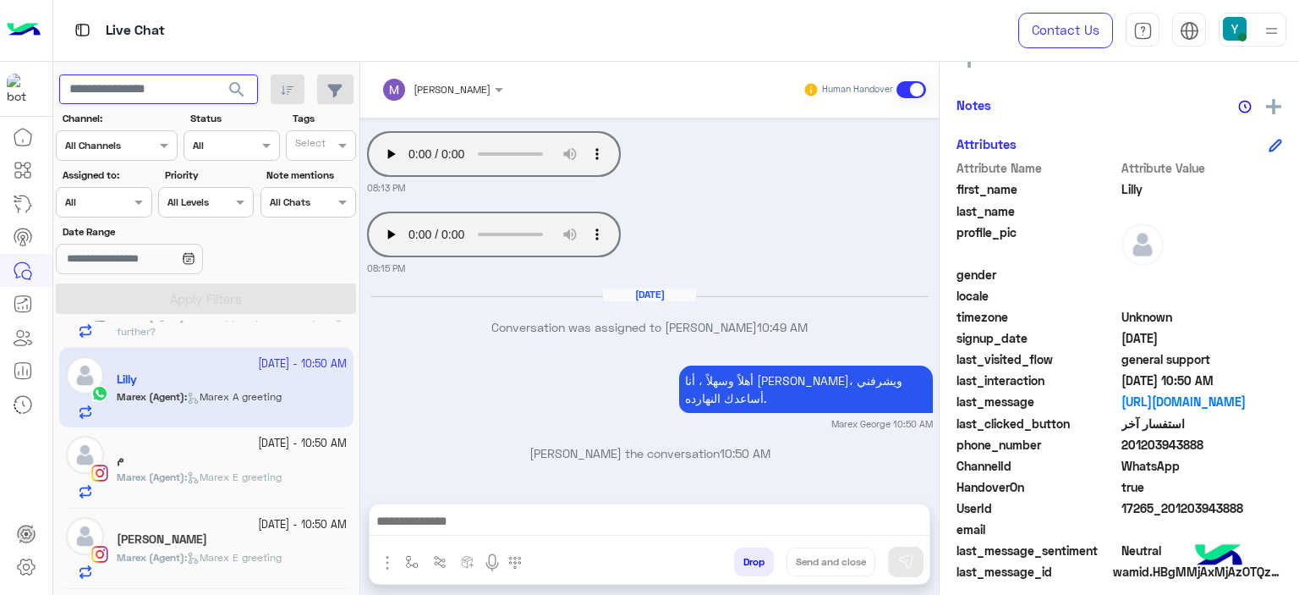
paste input "**********"
type input "**********"
click at [233, 81] on span "search" at bounding box center [237, 90] width 20 height 20
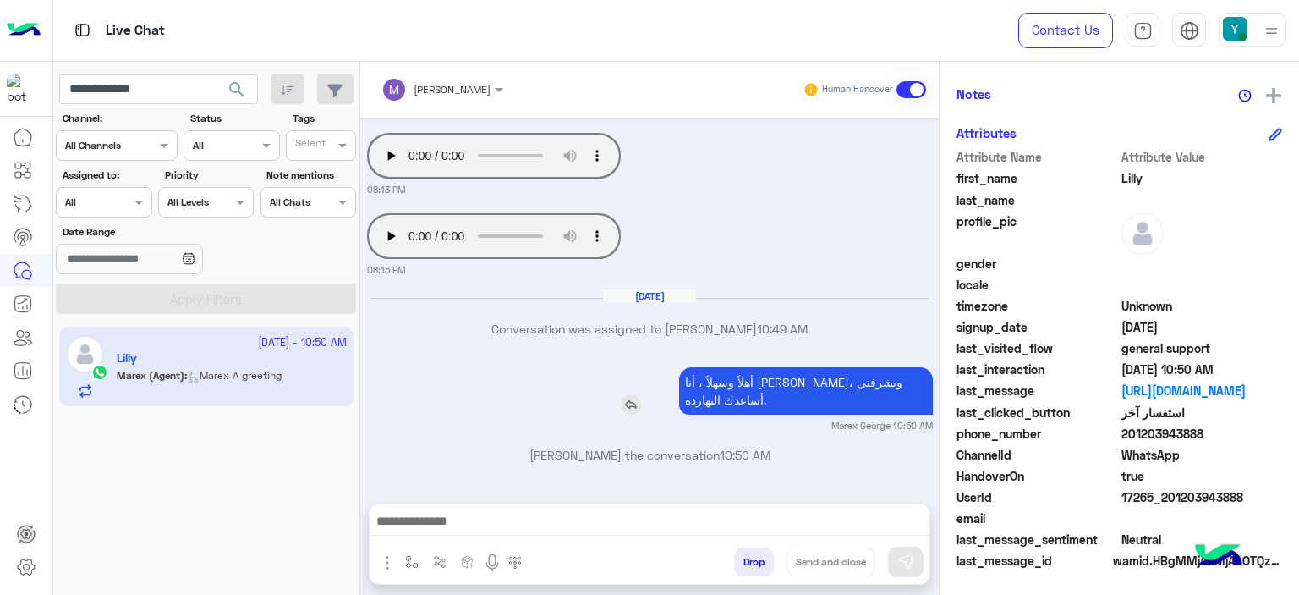
scroll to position [1191, 0]
